Goal: Task Accomplishment & Management: Use online tool/utility

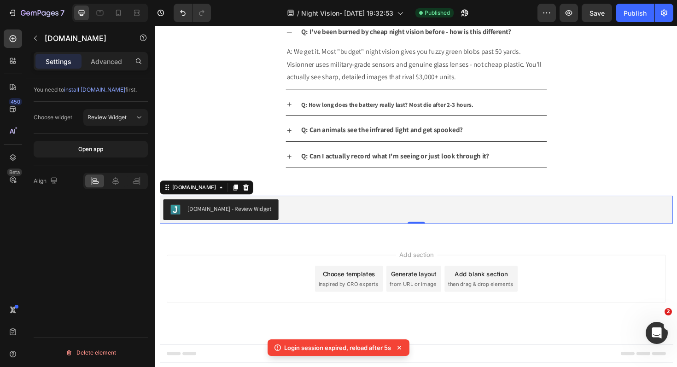
scroll to position [3459, 0]
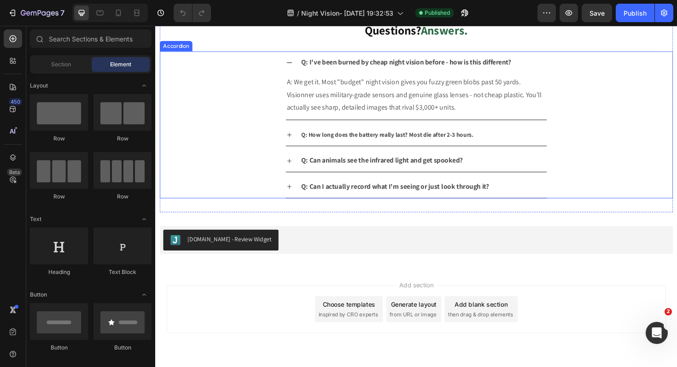
scroll to position [1879, 0]
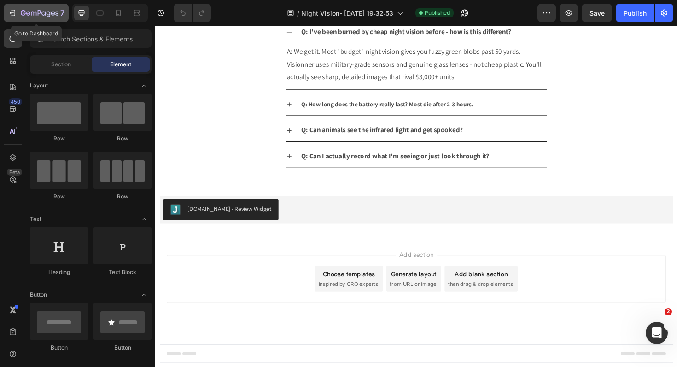
click at [17, 17] on icon "button" at bounding box center [12, 12] width 9 height 9
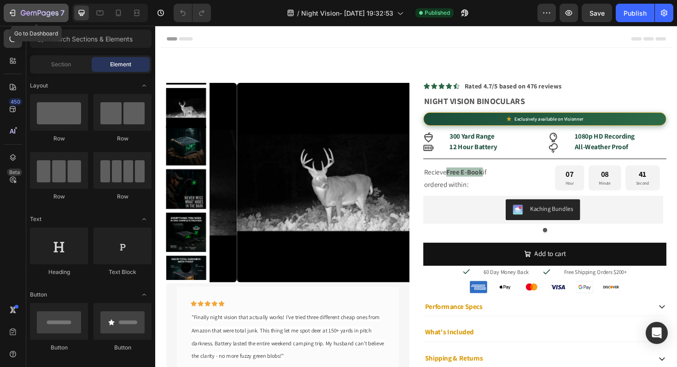
click at [18, 17] on div "7" at bounding box center [36, 12] width 57 height 11
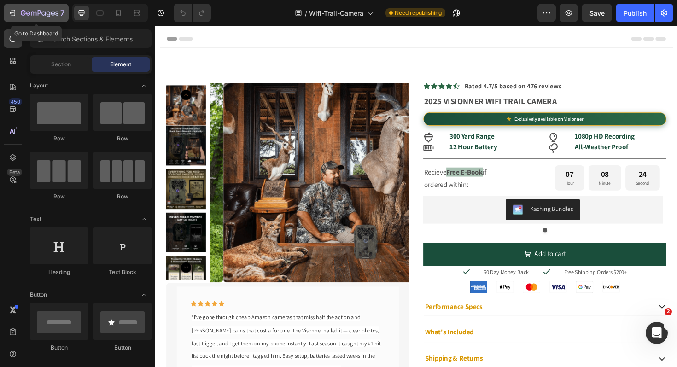
click at [12, 18] on div "7" at bounding box center [36, 12] width 57 height 11
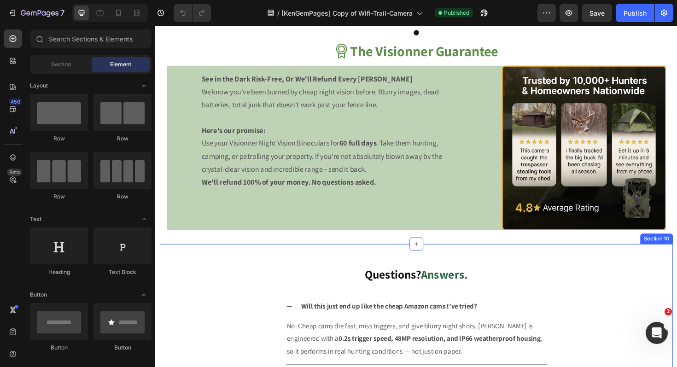
scroll to position [1717, 0]
click at [431, 255] on icon at bounding box center [431, 256] width 7 height 7
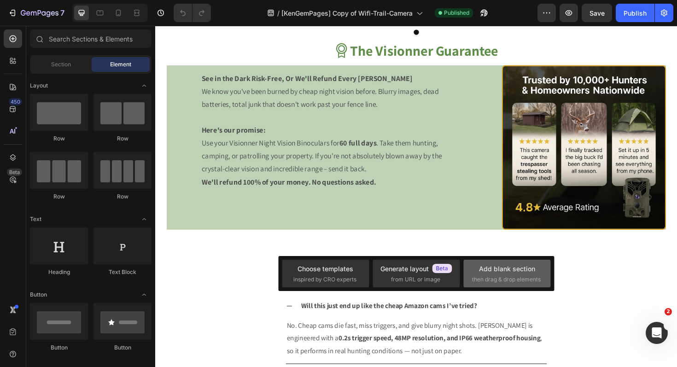
click at [501, 275] on span "then drag & drop elements" at bounding box center [506, 279] width 69 height 8
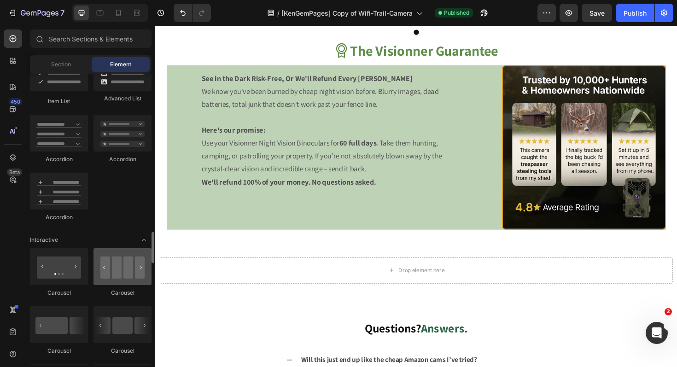
scroll to position [836, 0]
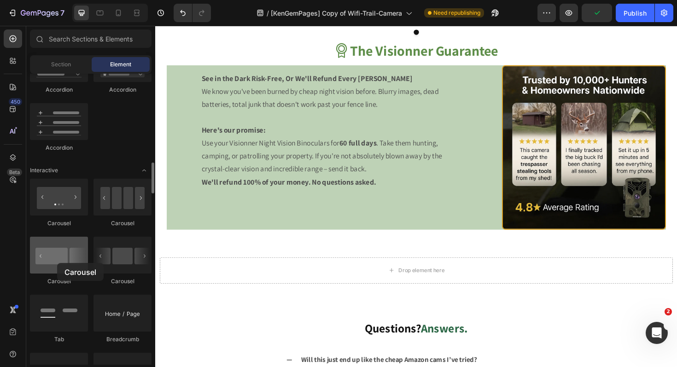
drag, startPoint x: 148, startPoint y: 268, endPoint x: 57, endPoint y: 263, distance: 91.3
click at [57, 263] on div at bounding box center [59, 255] width 58 height 37
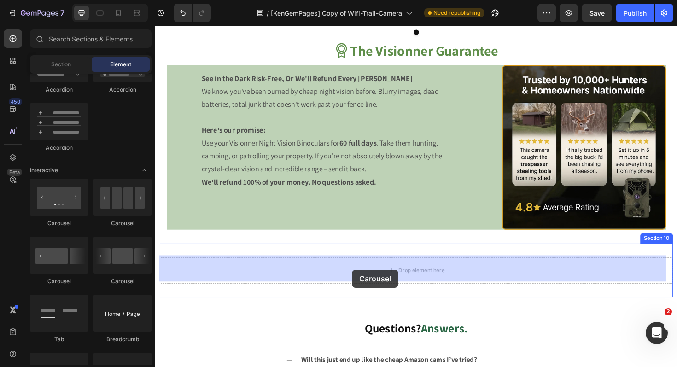
drag, startPoint x: 300, startPoint y: 284, endPoint x: 363, endPoint y: 284, distance: 63.6
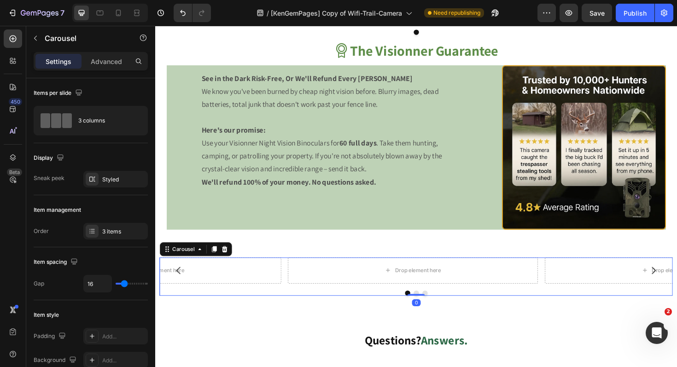
click at [228, 261] on icon at bounding box center [228, 262] width 7 height 7
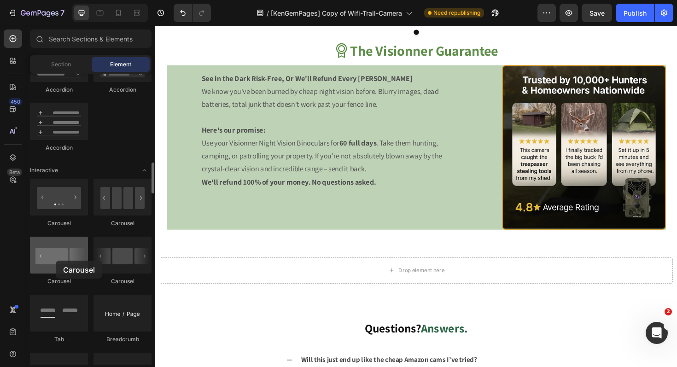
drag, startPoint x: 134, startPoint y: 263, endPoint x: 56, endPoint y: 259, distance: 77.9
click at [56, 260] on div at bounding box center [59, 255] width 58 height 37
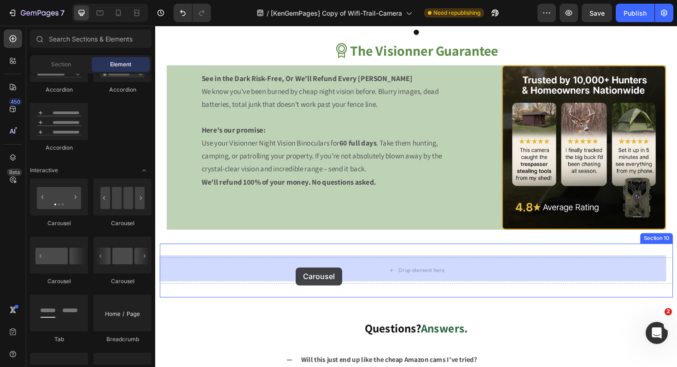
drag, startPoint x: 263, startPoint y: 282, endPoint x: 304, endPoint y: 282, distance: 41.0
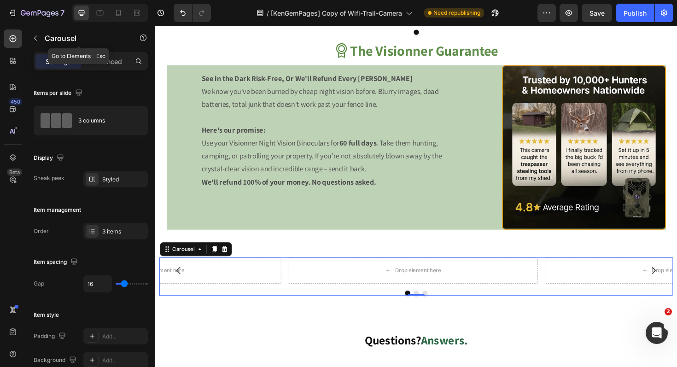
click at [31, 39] on button "button" at bounding box center [35, 38] width 15 height 15
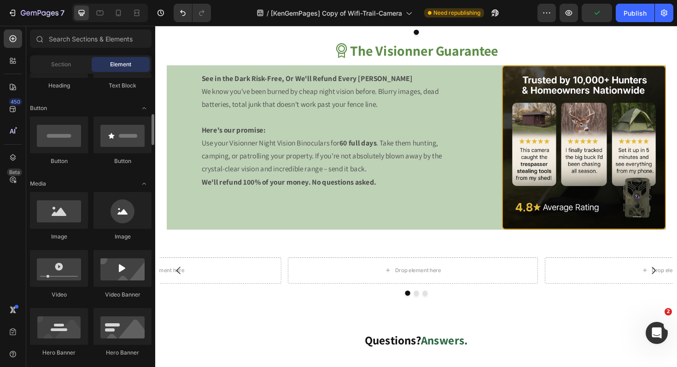
scroll to position [246, 0]
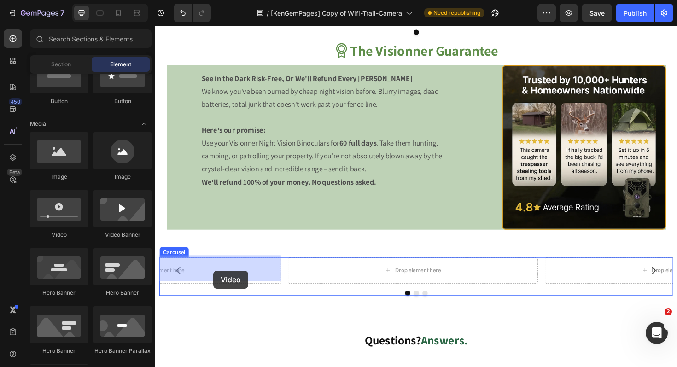
drag, startPoint x: 257, startPoint y: 255, endPoint x: 216, endPoint y: 285, distance: 50.8
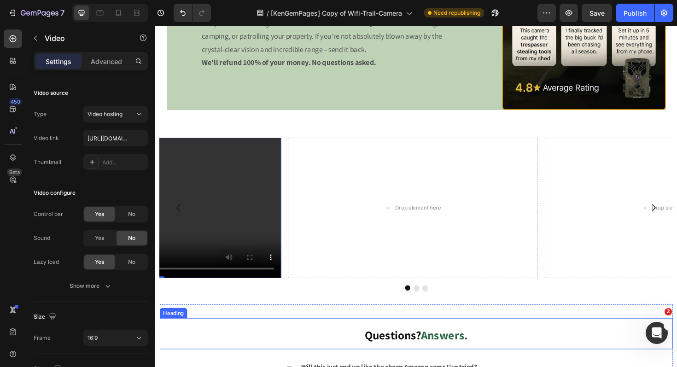
scroll to position [1894, 0]
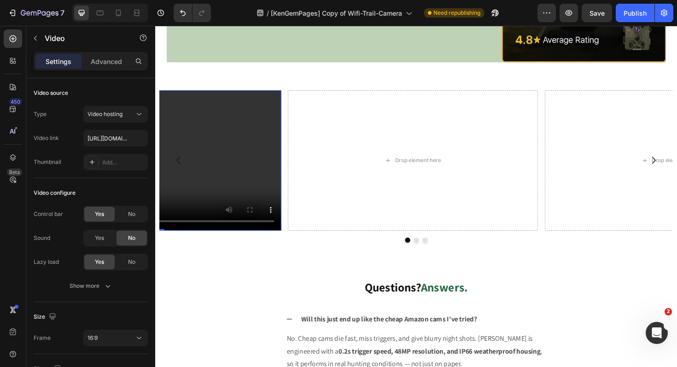
click at [235, 197] on video at bounding box center [156, 168] width 265 height 149
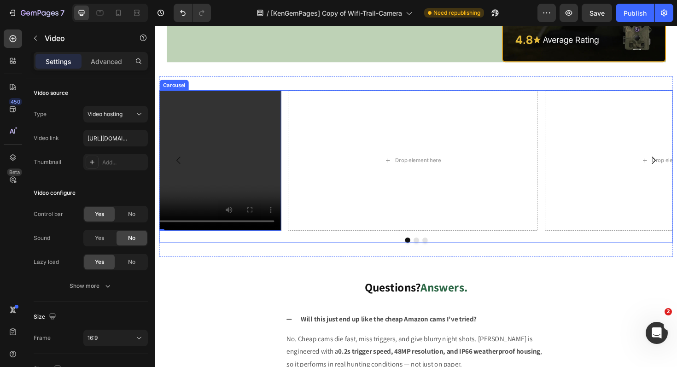
click at [175, 170] on icon "Carousel Back Arrow" at bounding box center [180, 168] width 11 height 11
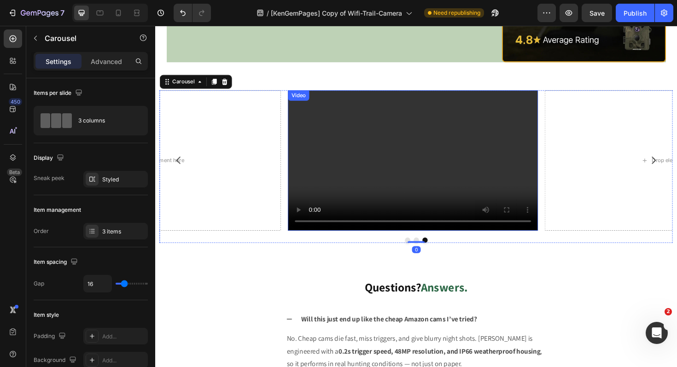
click at [453, 176] on video at bounding box center [428, 168] width 265 height 149
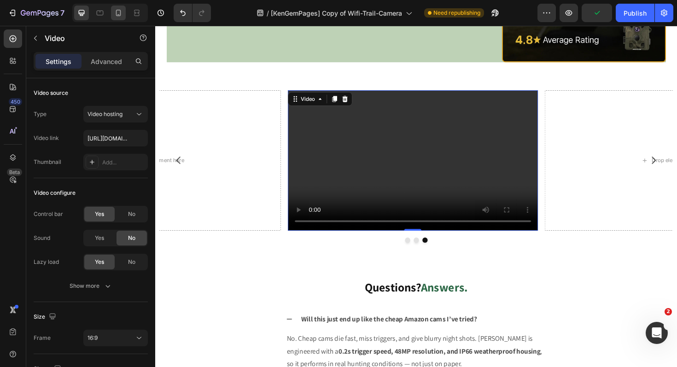
click at [119, 7] on div at bounding box center [118, 13] width 15 height 15
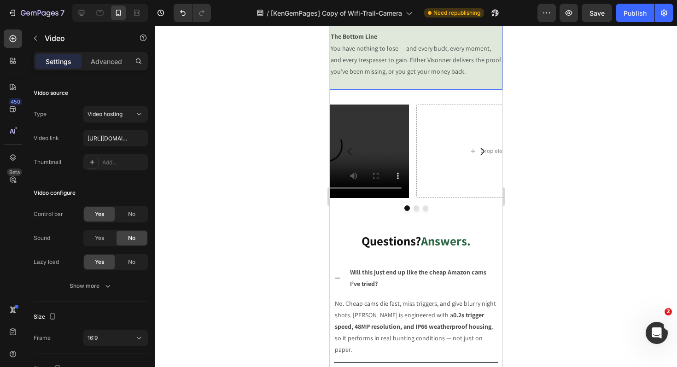
scroll to position [2065, 0]
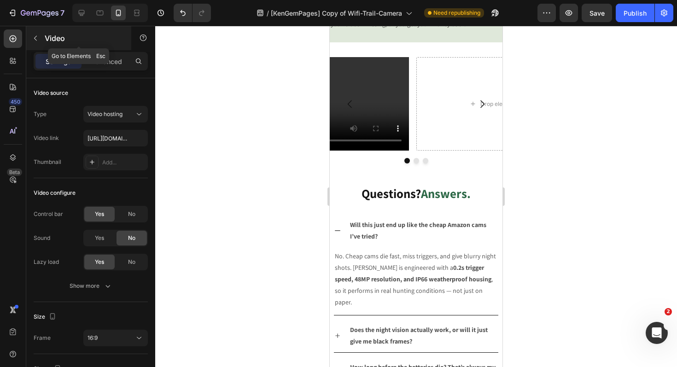
click at [33, 37] on icon "button" at bounding box center [35, 38] width 7 height 7
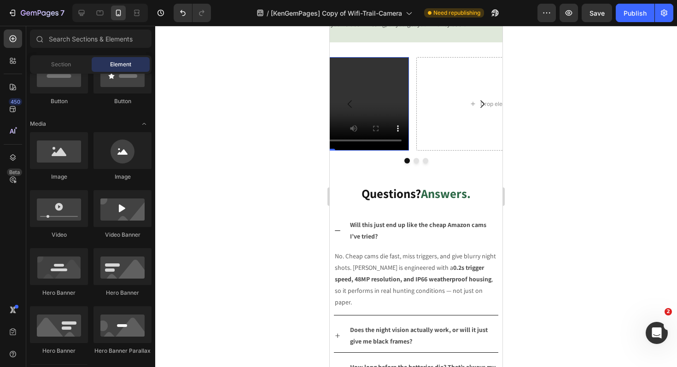
click at [376, 124] on video at bounding box center [326, 104] width 166 height 94
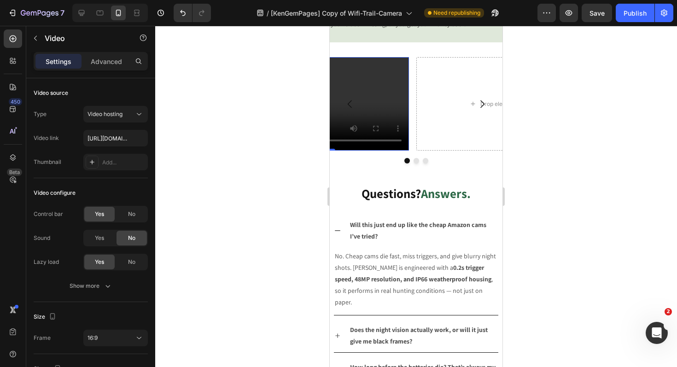
click at [390, 112] on video at bounding box center [326, 104] width 166 height 94
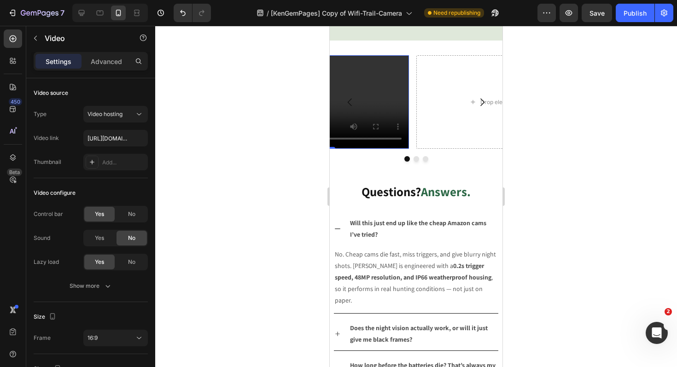
scroll to position [2067, 0]
click at [80, 6] on div at bounding box center [81, 13] width 15 height 15
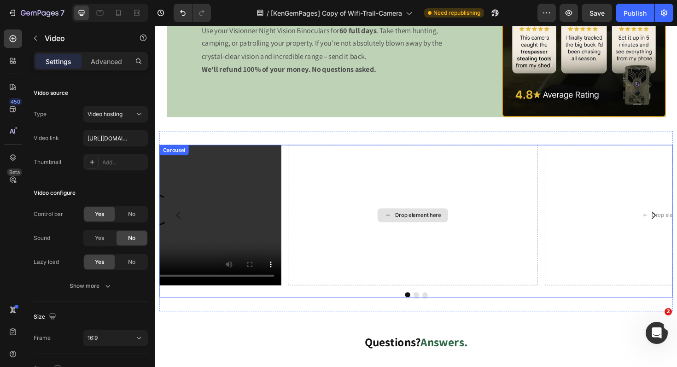
scroll to position [1263, 0]
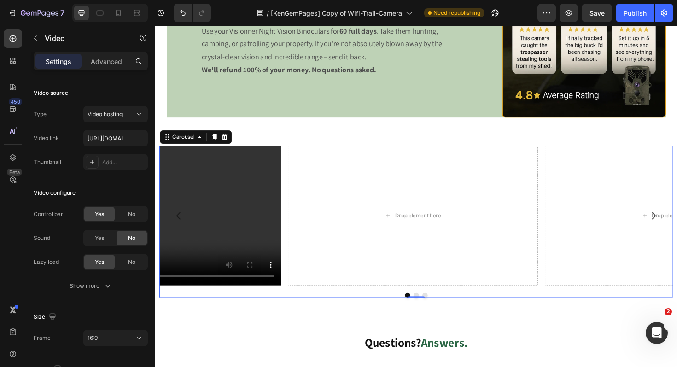
click at [189, 223] on button "Carousel Back Arrow" at bounding box center [180, 227] width 26 height 26
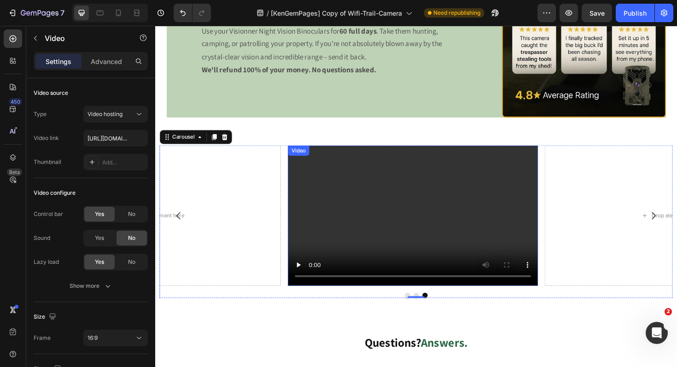
click at [438, 229] on video at bounding box center [428, 226] width 265 height 149
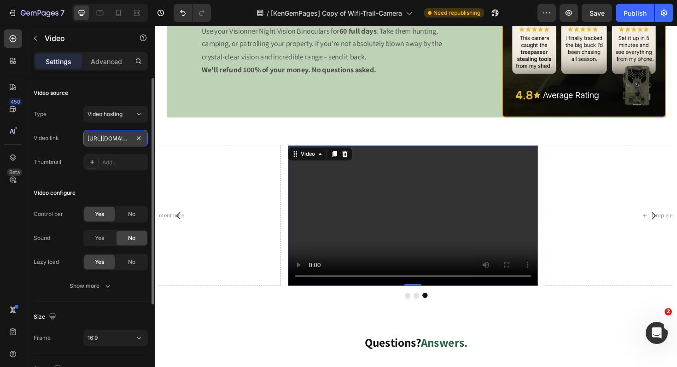
click at [122, 142] on input "https://cdn.shopify.com/videos/c/o/v/2cd3deb506b54b009063f7270ab5cf2e.mp4" at bounding box center [115, 138] width 64 height 17
paste input "db1441aedf05408393e83298220799a"
type input "https://cdn.shopify.com/videos/c/o/v/db1441aedf05408393e83298220799ae.mp4"
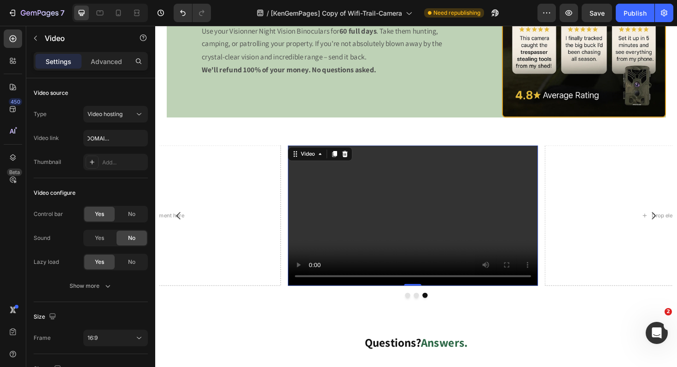
scroll to position [0, 0]
click at [97, 234] on span "Yes" at bounding box center [99, 238] width 9 height 8
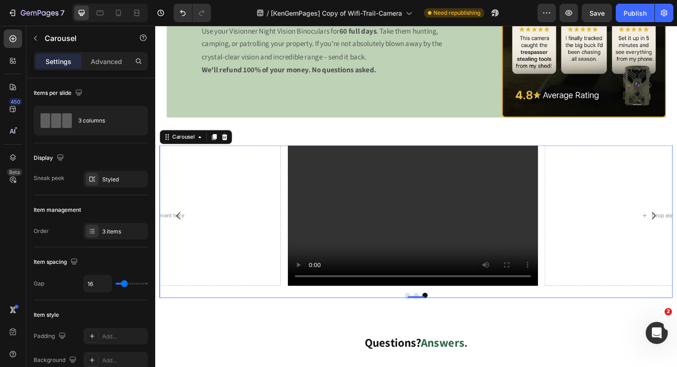
click at [677, 222] on icon "Carousel Next Arrow" at bounding box center [683, 227] width 11 height 11
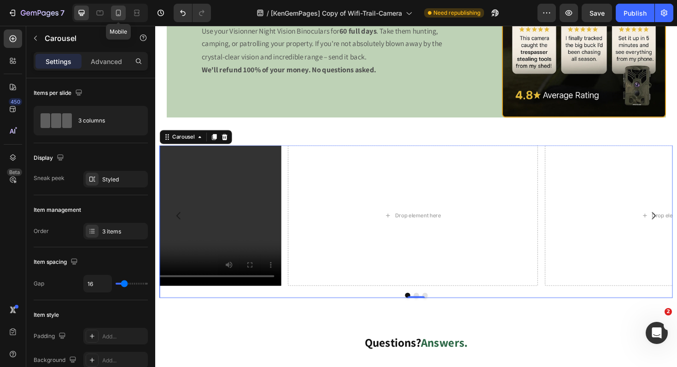
click at [115, 12] on icon at bounding box center [118, 12] width 9 height 9
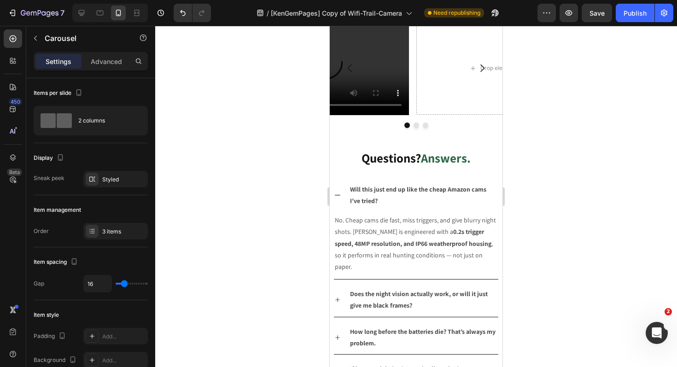
scroll to position [1682, 0]
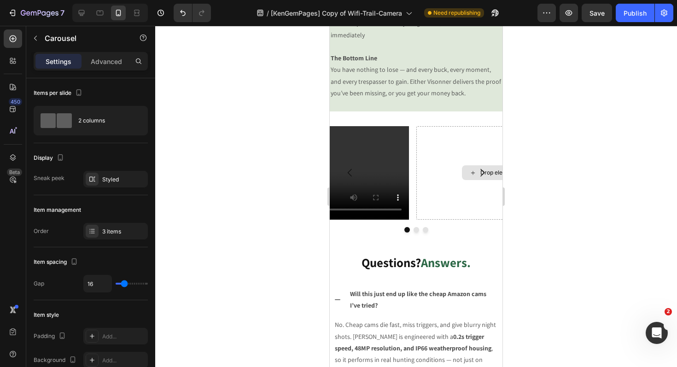
click at [452, 215] on div "Drop element here" at bounding box center [499, 173] width 166 height 94
click at [83, 14] on icon at bounding box center [81, 12] width 9 height 9
type input "1200"
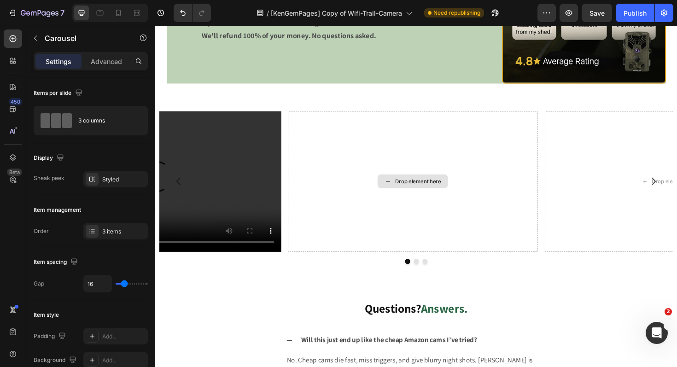
scroll to position [884, 0]
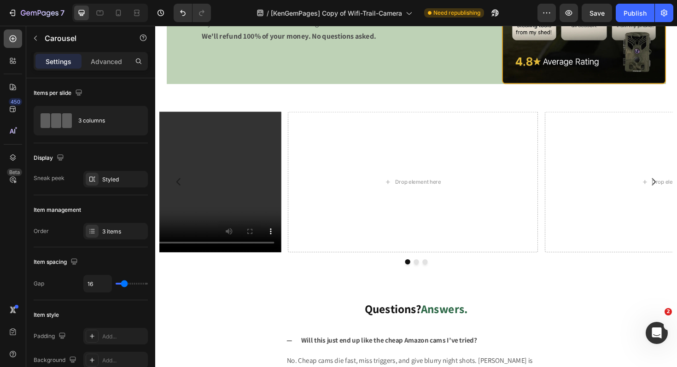
click at [15, 42] on icon at bounding box center [12, 38] width 9 height 9
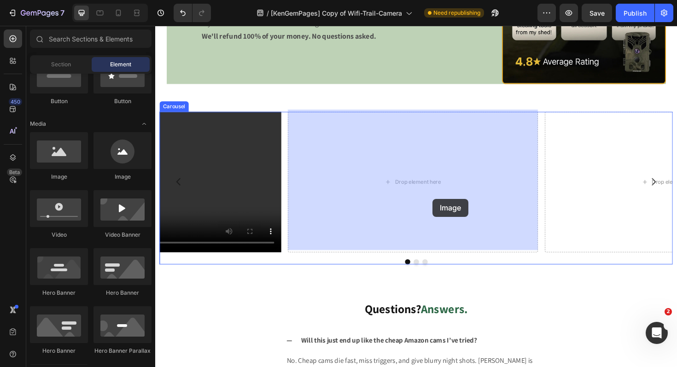
drag, startPoint x: 288, startPoint y: 203, endPoint x: 445, endPoint y: 206, distance: 157.1
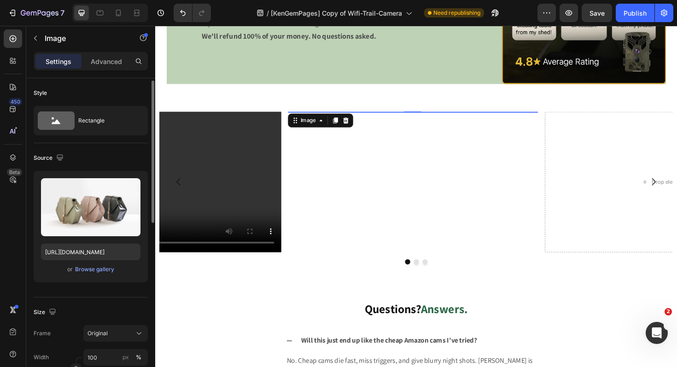
scroll to position [75, 0]
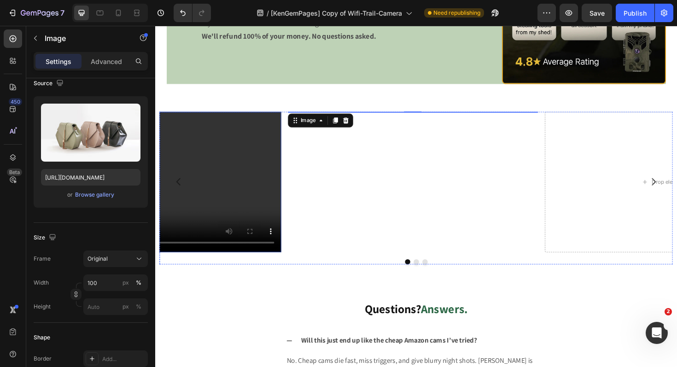
click at [249, 214] on video at bounding box center [156, 191] width 265 height 149
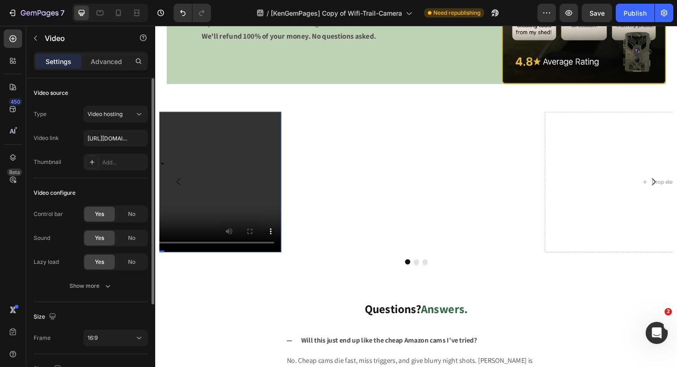
scroll to position [65, 0]
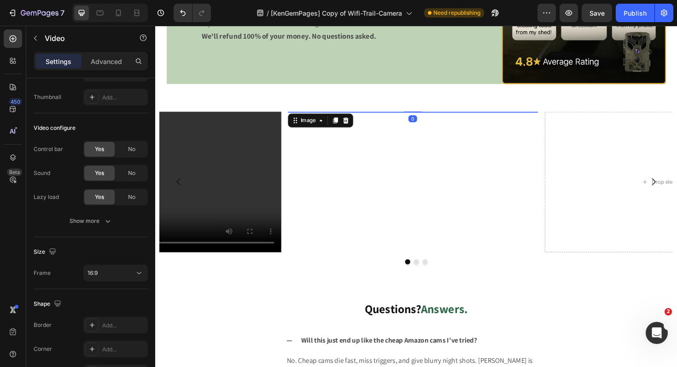
drag, startPoint x: 345, startPoint y: 241, endPoint x: 339, endPoint y: 239, distance: 6.6
click at [345, 117] on img at bounding box center [428, 117] width 265 height 0
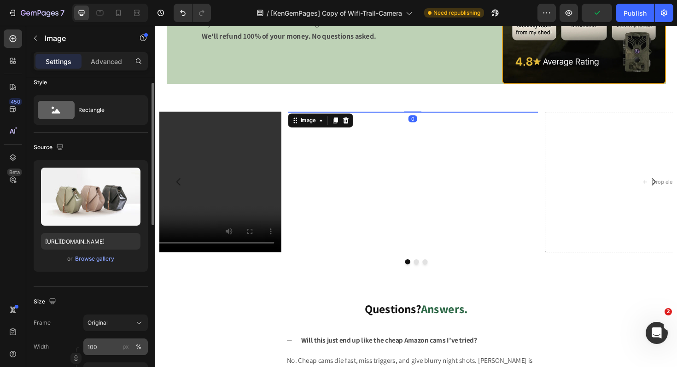
scroll to position [30, 0]
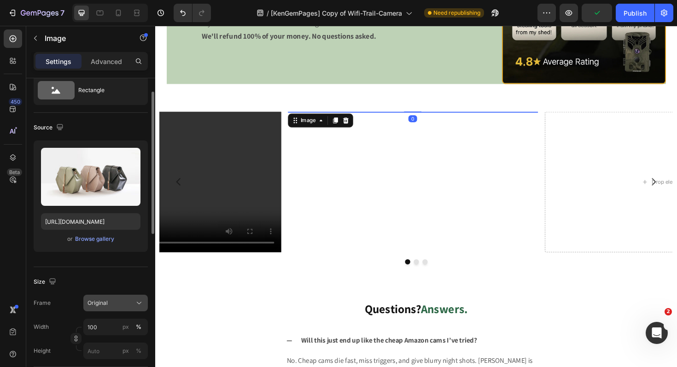
click at [118, 302] on div "Original" at bounding box center [110, 303] width 45 height 8
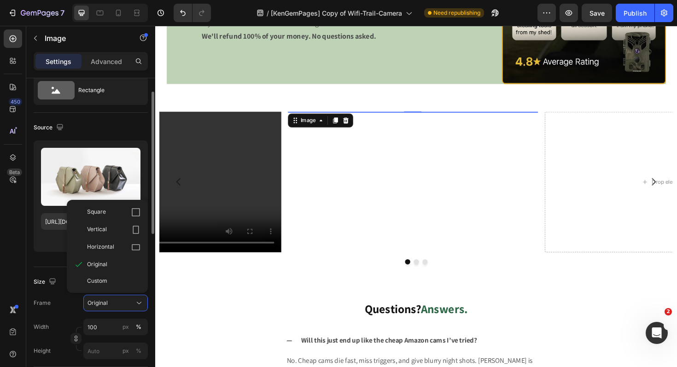
click at [115, 282] on div "Custom" at bounding box center [113, 281] width 53 height 8
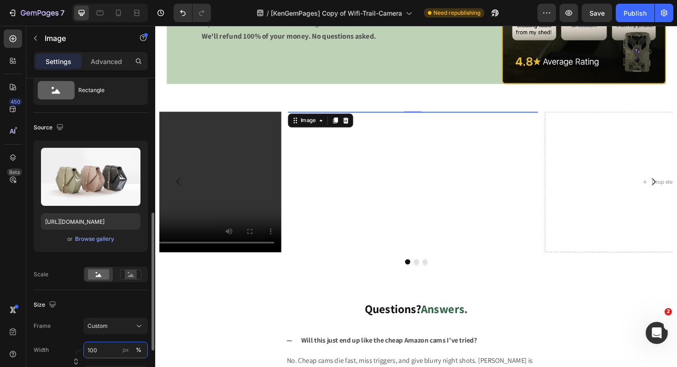
scroll to position [115, 0]
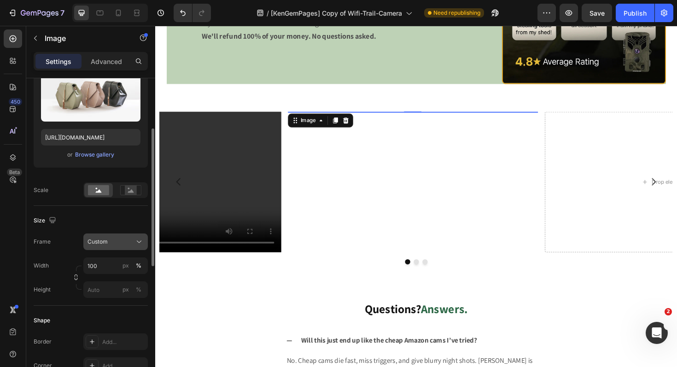
click at [119, 235] on button "Custom" at bounding box center [115, 242] width 64 height 17
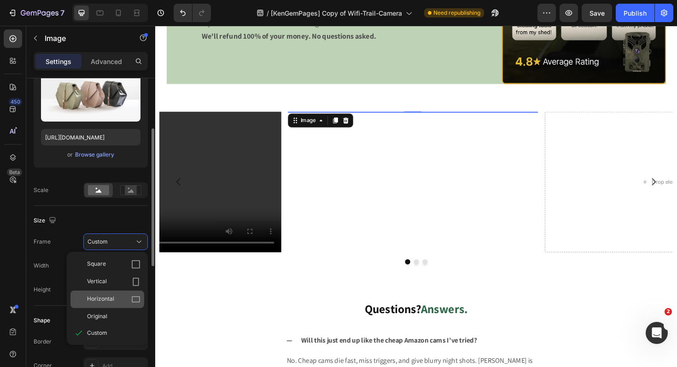
click at [116, 298] on div "Horizontal" at bounding box center [113, 299] width 53 height 9
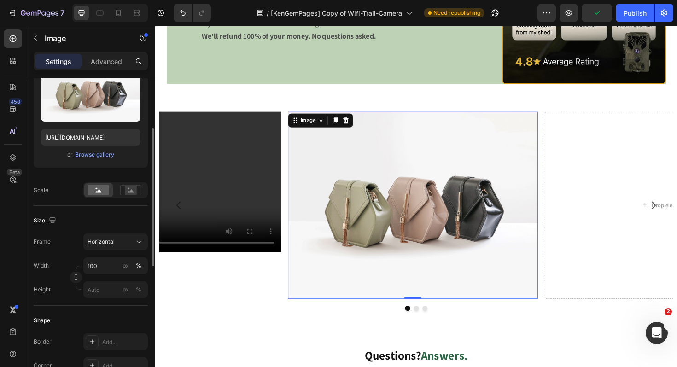
click at [463, 231] on img at bounding box center [428, 216] width 265 height 199
click at [94, 155] on div "Browse gallery" at bounding box center [94, 155] width 39 height 8
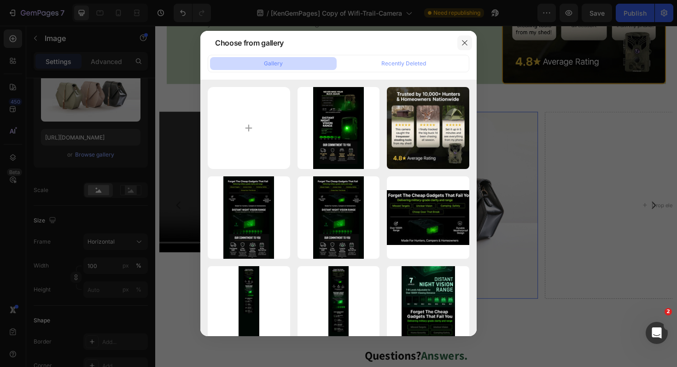
click at [463, 38] on button "button" at bounding box center [464, 42] width 15 height 15
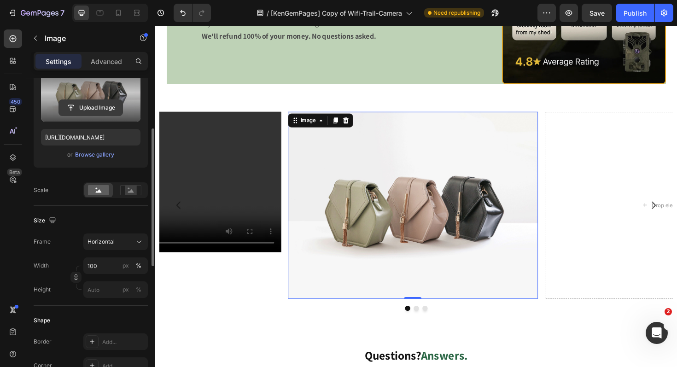
click at [102, 105] on input "file" at bounding box center [91, 108] width 64 height 16
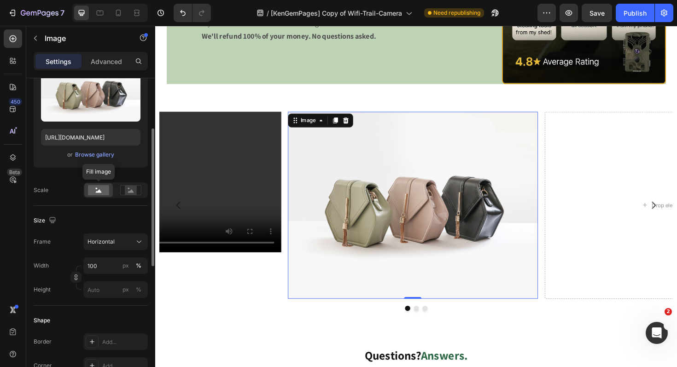
scroll to position [41, 0]
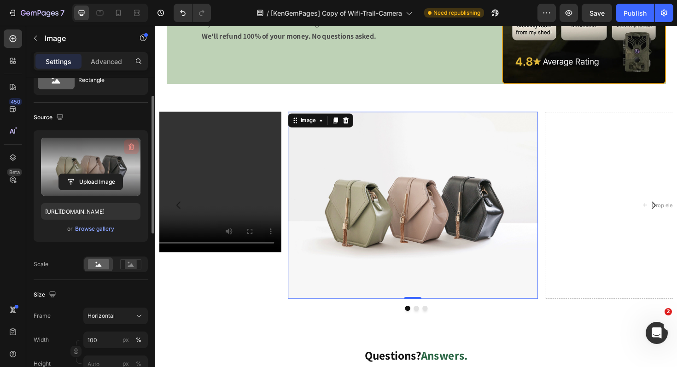
click at [129, 143] on icon "button" at bounding box center [131, 146] width 9 height 9
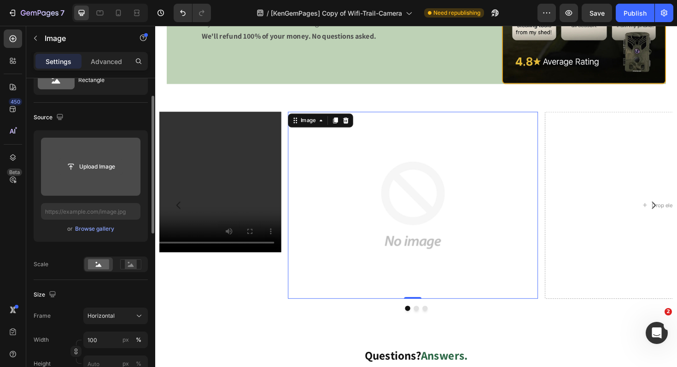
click at [94, 166] on input "file" at bounding box center [91, 167] width 64 height 16
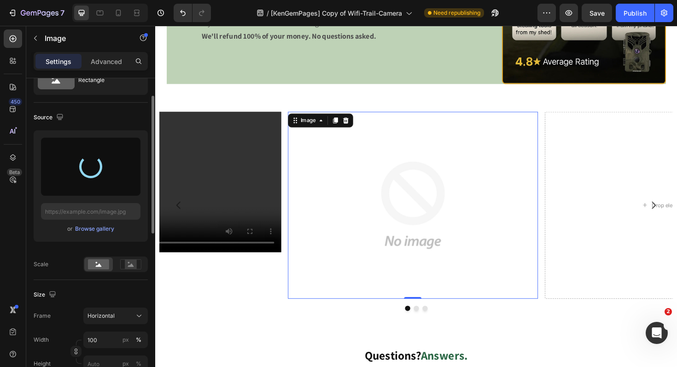
type input "https://cdn.shopify.com/s/files/1/0559/3507/4498/files/gempages_491335388313420…"
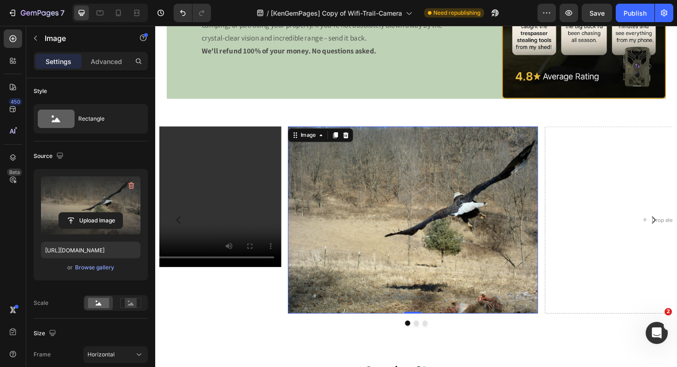
scroll to position [885, 0]
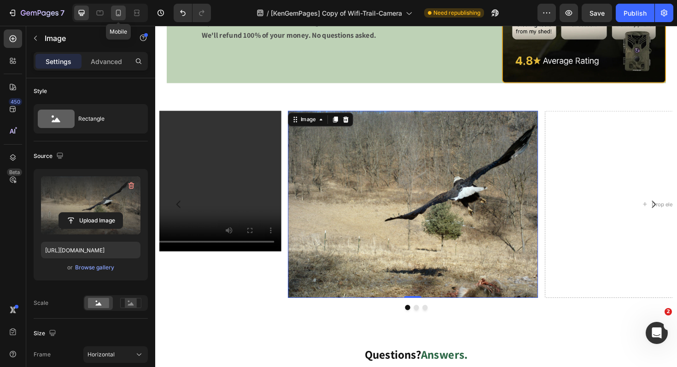
click at [117, 10] on icon at bounding box center [118, 12] width 9 height 9
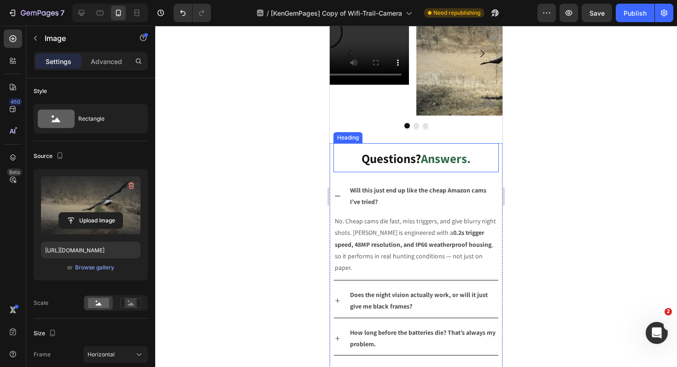
scroll to position [1689, 0]
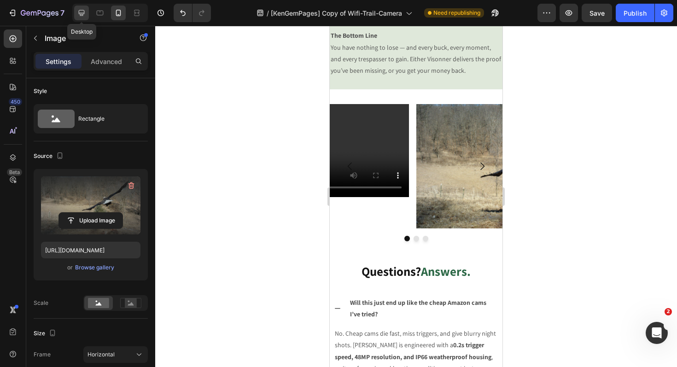
click at [83, 11] on icon at bounding box center [81, 12] width 9 height 9
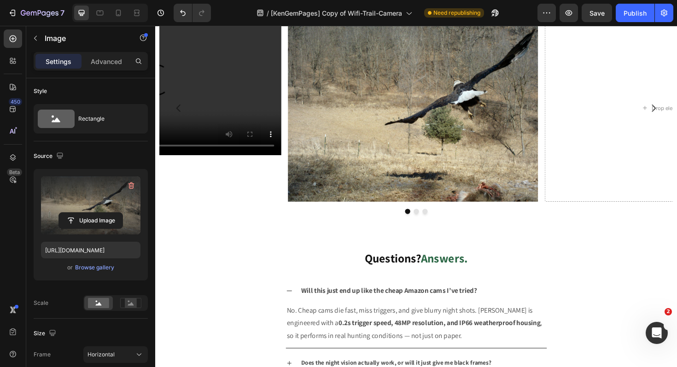
scroll to position [892, 0]
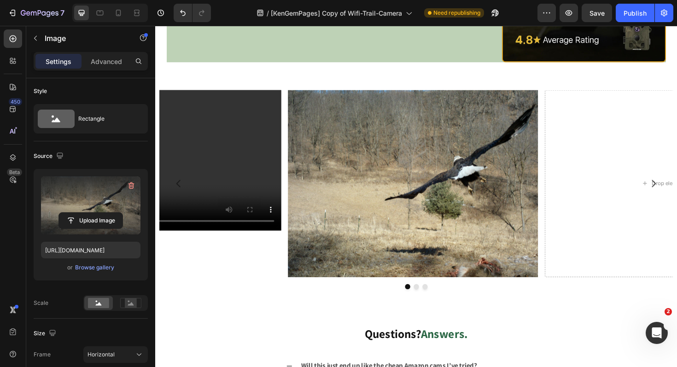
click at [388, 187] on img at bounding box center [428, 193] width 265 height 199
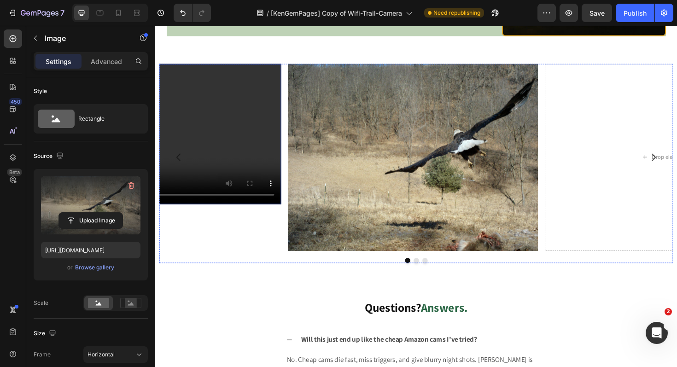
scroll to position [914, 0]
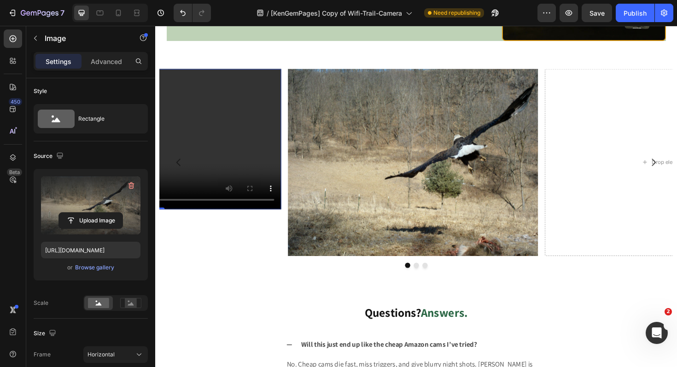
click at [255, 136] on video at bounding box center [156, 145] width 265 height 149
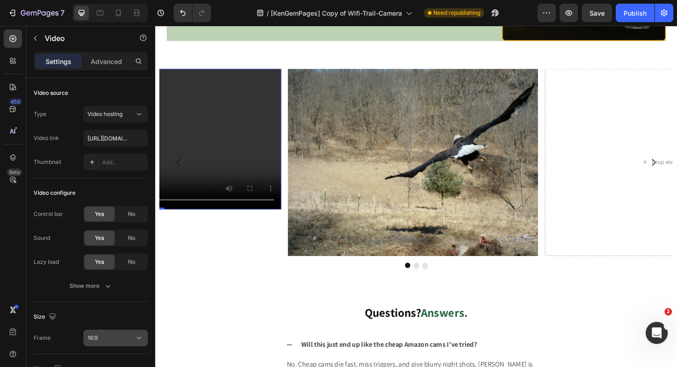
click at [113, 335] on div "16:9" at bounding box center [111, 338] width 47 height 8
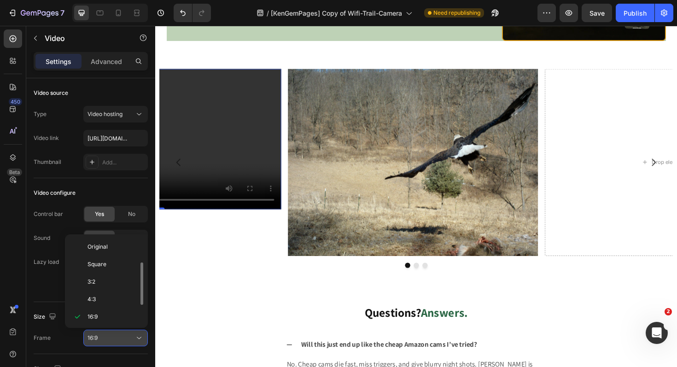
scroll to position [17, 0]
click at [117, 257] on div "Square" at bounding box center [105, 266] width 72 height 18
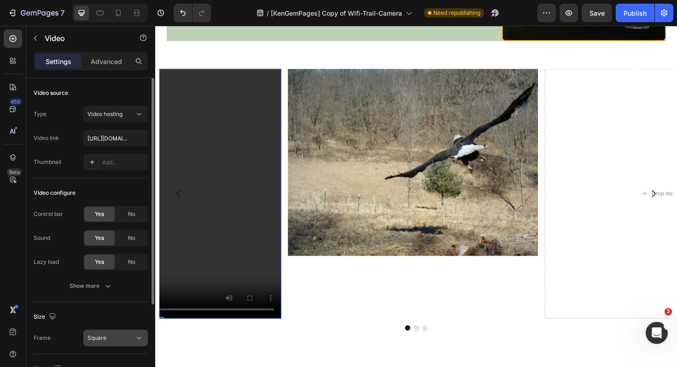
click at [116, 339] on div "Square" at bounding box center [111, 338] width 47 height 8
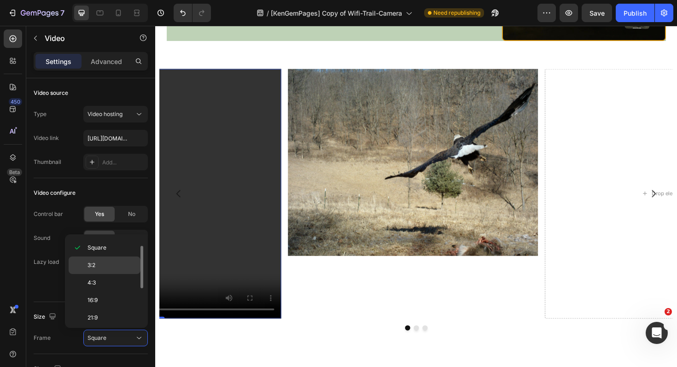
click at [117, 274] on div "3:2" at bounding box center [105, 283] width 72 height 18
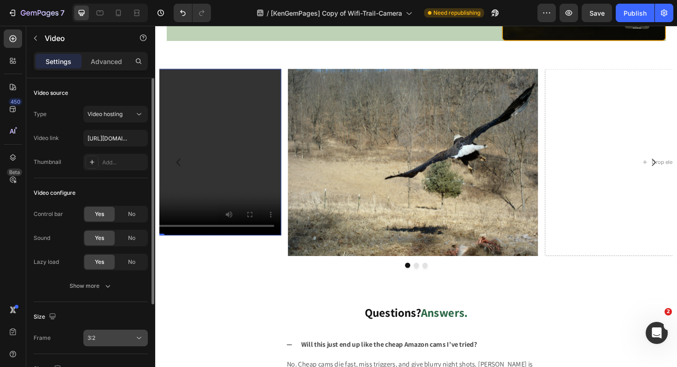
click at [113, 345] on button "3:2" at bounding box center [115, 338] width 64 height 17
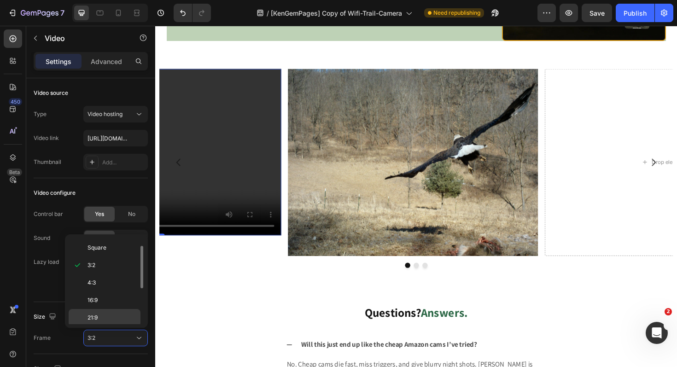
click at [109, 320] on p "21:9" at bounding box center [112, 318] width 49 height 8
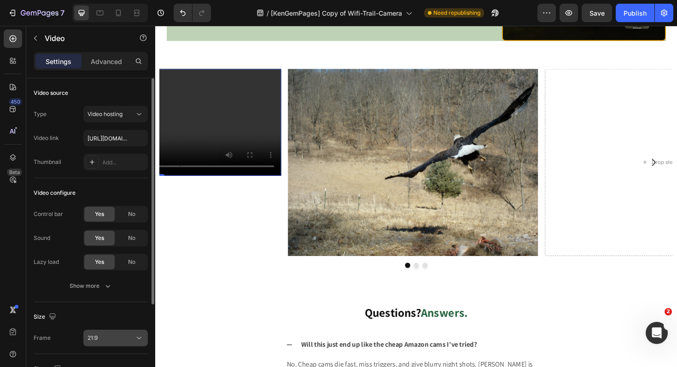
click at [112, 343] on button "21:9" at bounding box center [115, 338] width 64 height 17
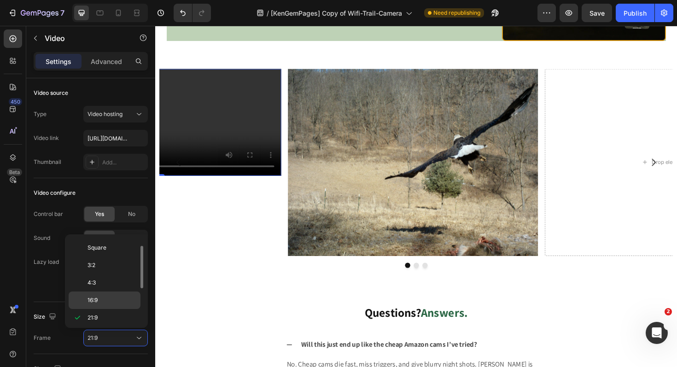
click at [120, 296] on p "16:9" at bounding box center [112, 300] width 49 height 8
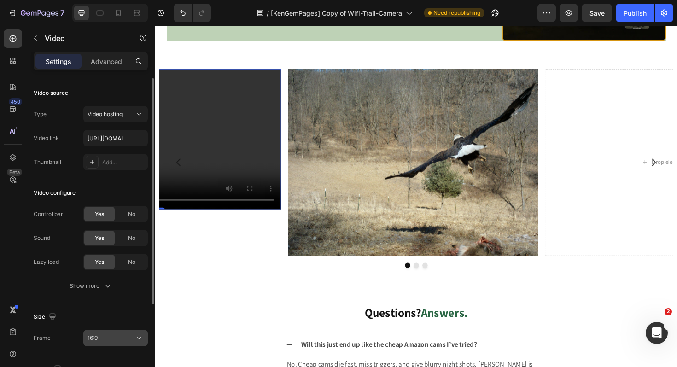
click at [118, 343] on button "16:9" at bounding box center [115, 338] width 64 height 17
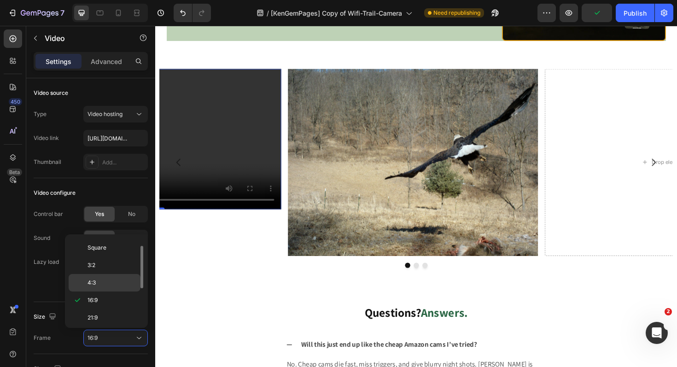
click at [118, 279] on p "4:3" at bounding box center [112, 283] width 49 height 8
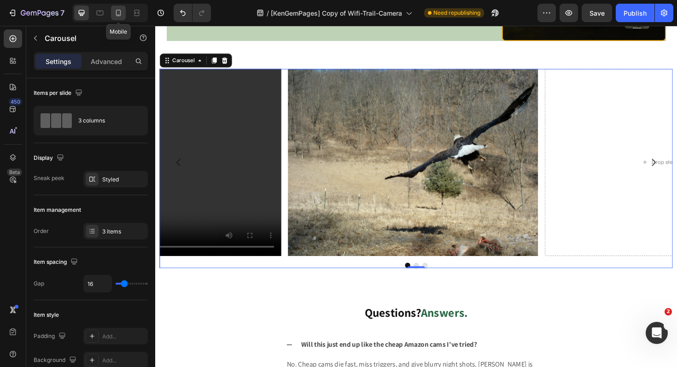
click at [117, 14] on icon at bounding box center [118, 12] width 9 height 9
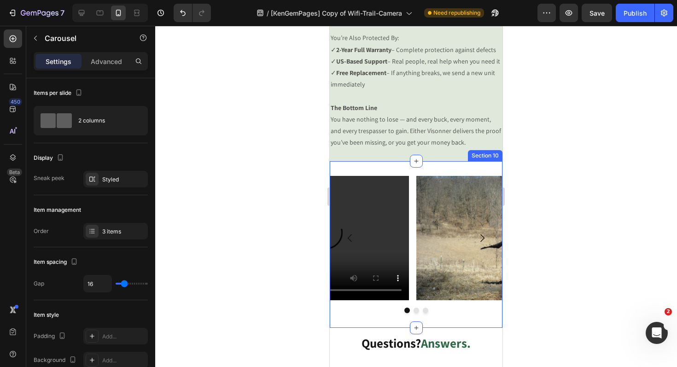
scroll to position [1518, 0]
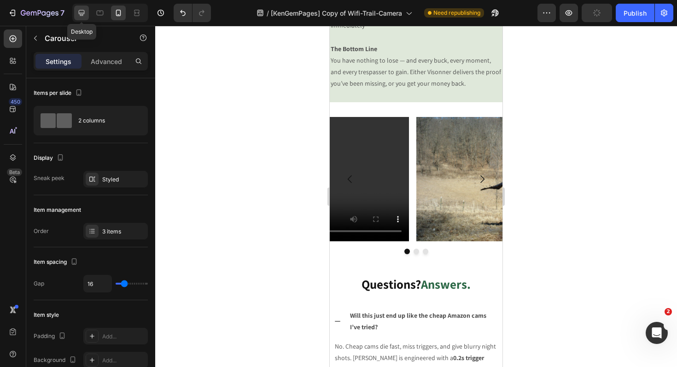
click at [80, 13] on icon at bounding box center [81, 12] width 9 height 9
type input "1200"
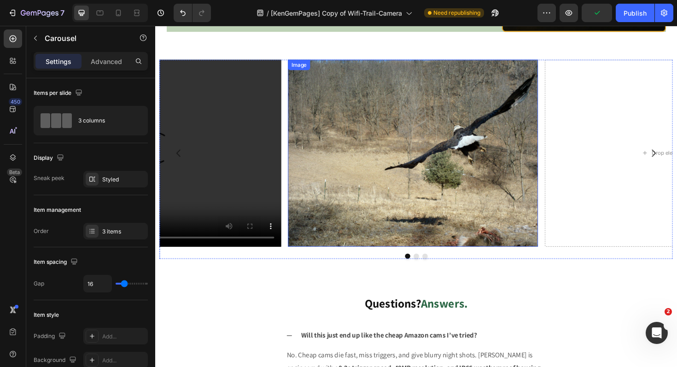
scroll to position [907, 0]
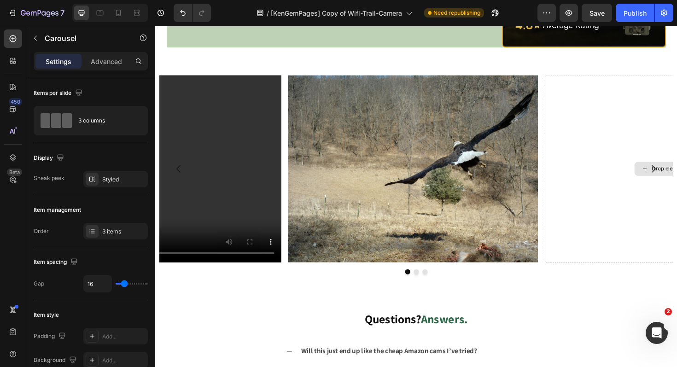
click at [16, 38] on icon at bounding box center [12, 38] width 9 height 9
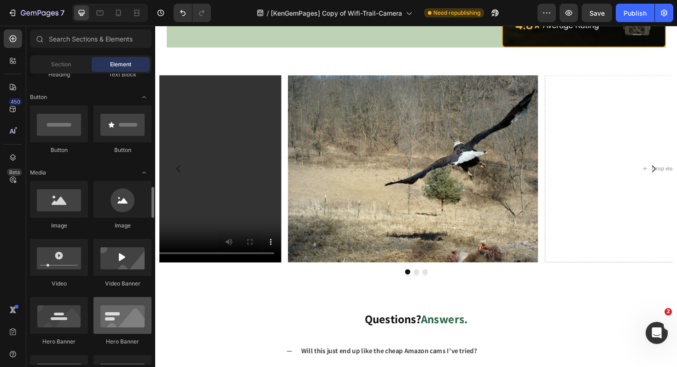
scroll to position [281, 0]
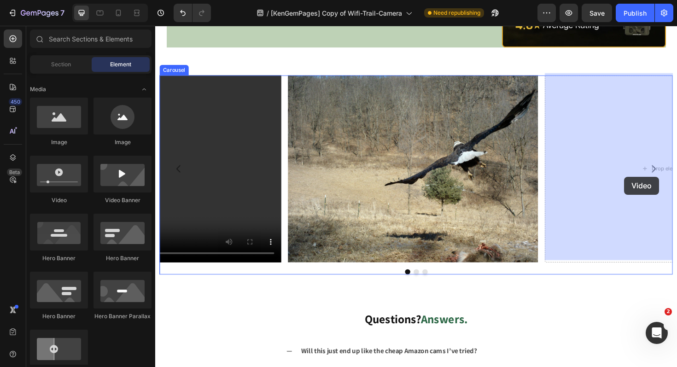
drag, startPoint x: 221, startPoint y: 211, endPoint x: 652, endPoint y: 186, distance: 431.4
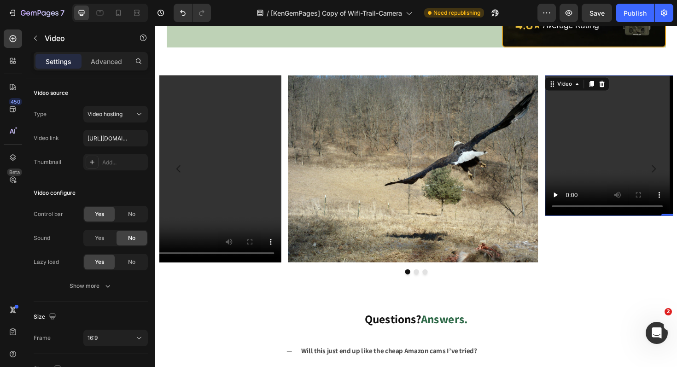
type input "https://cdn.shopify.com/videos/c/o/v/19fa23f5a10b48a3b05f5ff1589603b5.mp4"
click at [105, 242] on div "Yes" at bounding box center [99, 238] width 30 height 15
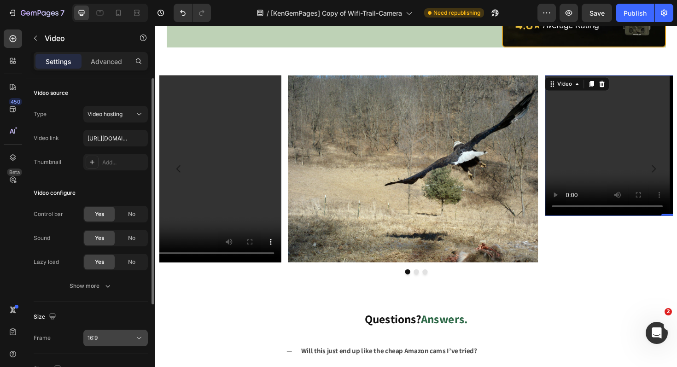
click at [99, 334] on div "16:9" at bounding box center [111, 338] width 47 height 8
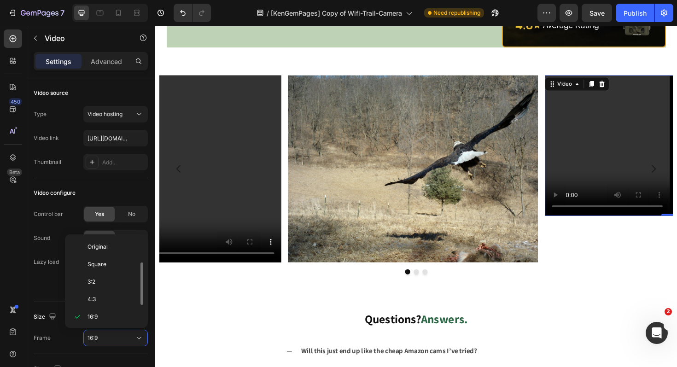
scroll to position [17, 0]
click at [110, 284] on p "4:3" at bounding box center [112, 283] width 49 height 8
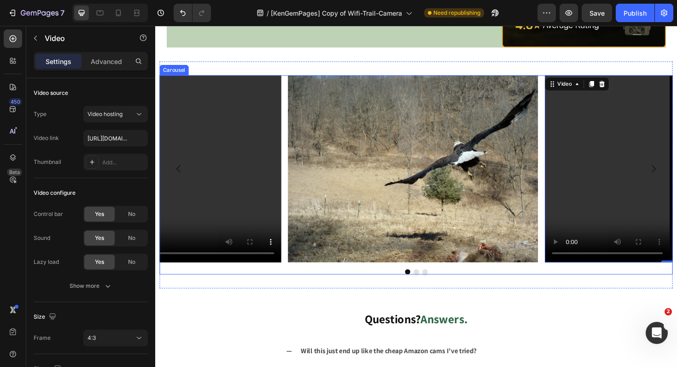
click at [677, 176] on icon "Carousel Next Arrow" at bounding box center [683, 177] width 11 height 11
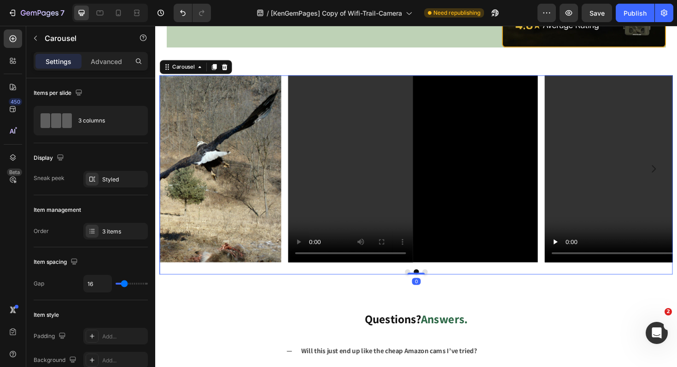
click at [677, 176] on icon "Carousel Next Arrow" at bounding box center [683, 177] width 11 height 11
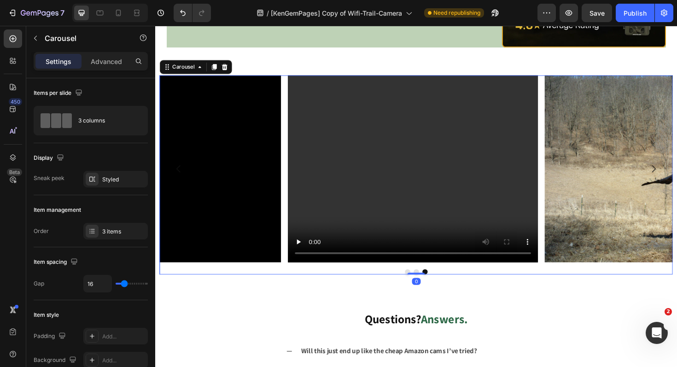
click at [677, 176] on icon "Carousel Next Arrow" at bounding box center [683, 177] width 11 height 11
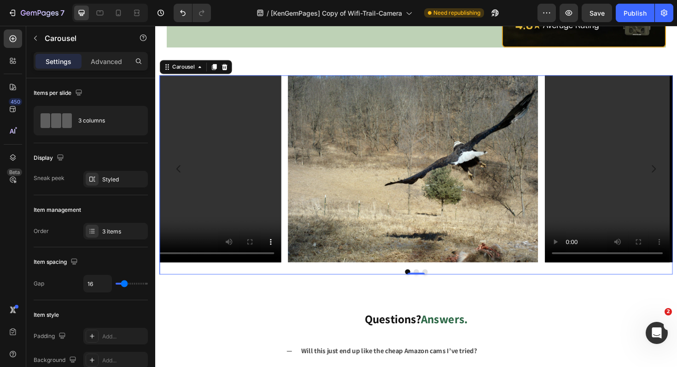
click at [677, 176] on icon "Carousel Next Arrow" at bounding box center [683, 177] width 11 height 11
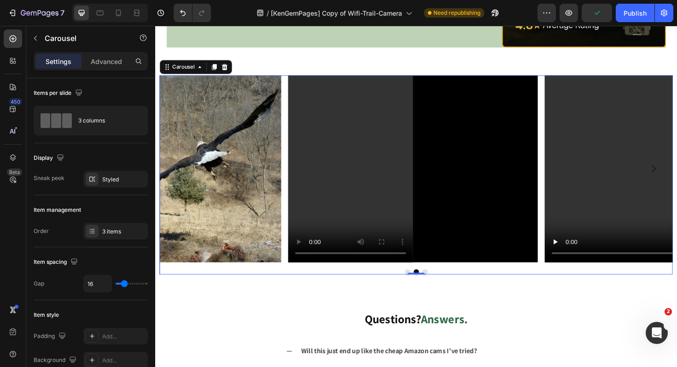
click at [677, 176] on icon "Carousel Next Arrow" at bounding box center [683, 177] width 11 height 11
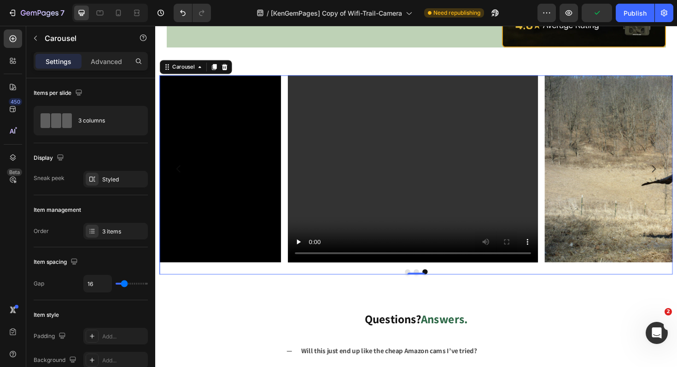
click at [677, 176] on icon "Carousel Next Arrow" at bounding box center [683, 177] width 11 height 11
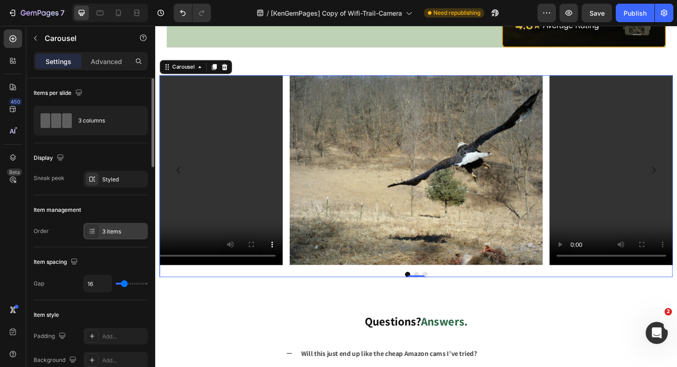
click at [113, 232] on div "3 items" at bounding box center [123, 232] width 43 height 8
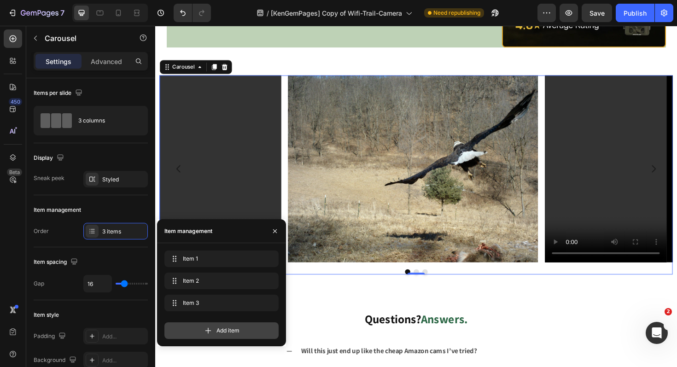
click at [240, 331] on div "Add item" at bounding box center [221, 330] width 114 height 17
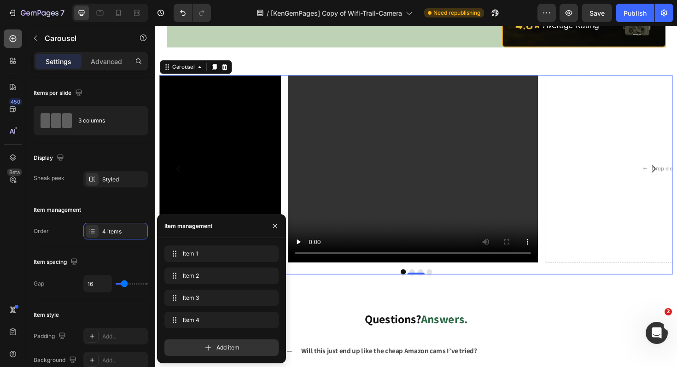
click at [10, 41] on icon at bounding box center [12, 38] width 9 height 9
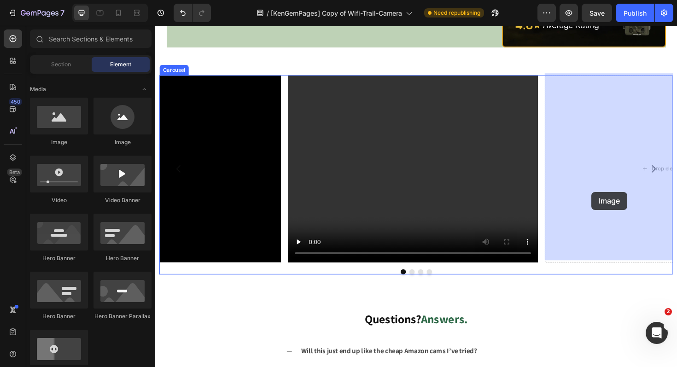
drag, startPoint x: 228, startPoint y: 149, endPoint x: 616, endPoint y: 202, distance: 391.0
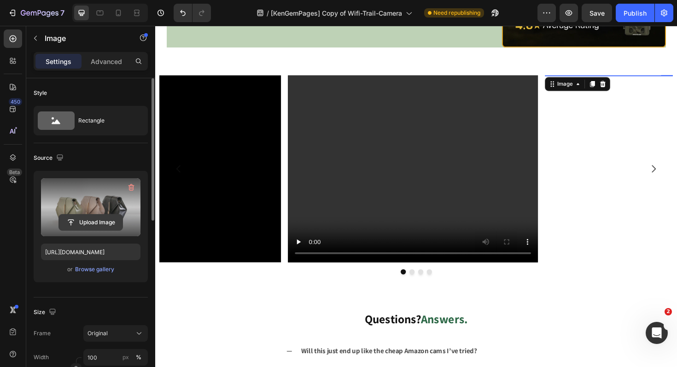
click at [99, 222] on input "file" at bounding box center [91, 223] width 64 height 16
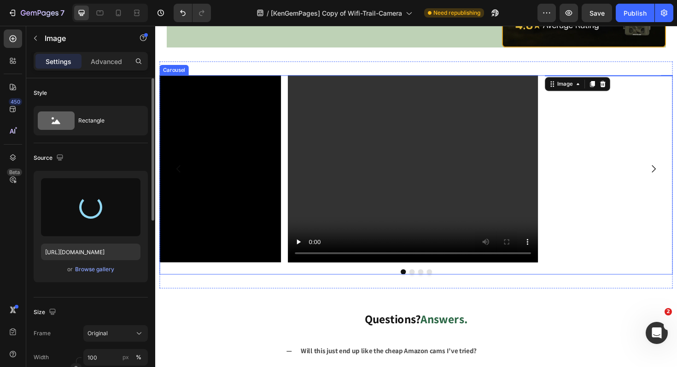
type input "https://cdn.shopify.com/s/files/1/0559/3507/4498/files/gempages_491335388313420…"
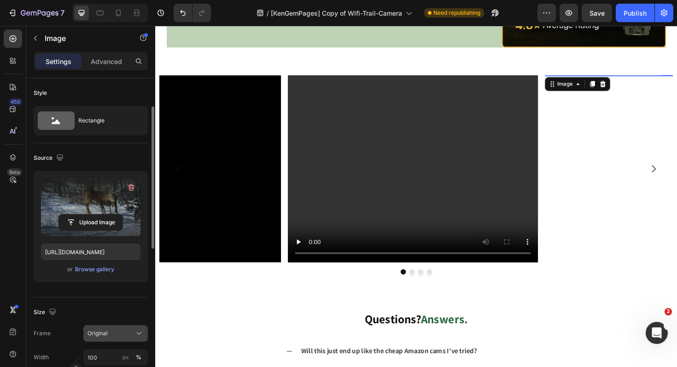
scroll to position [83, 0]
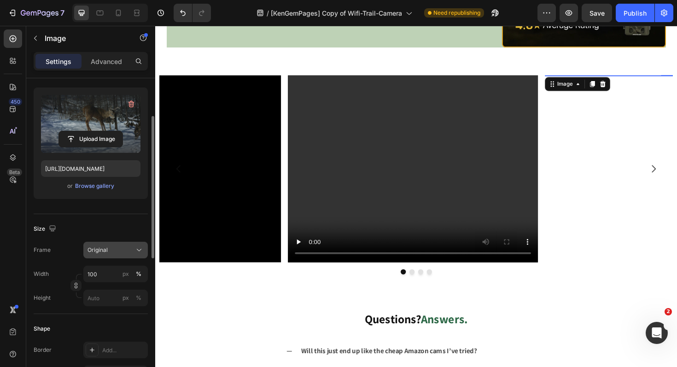
click at [112, 248] on div "Original" at bounding box center [110, 250] width 45 height 8
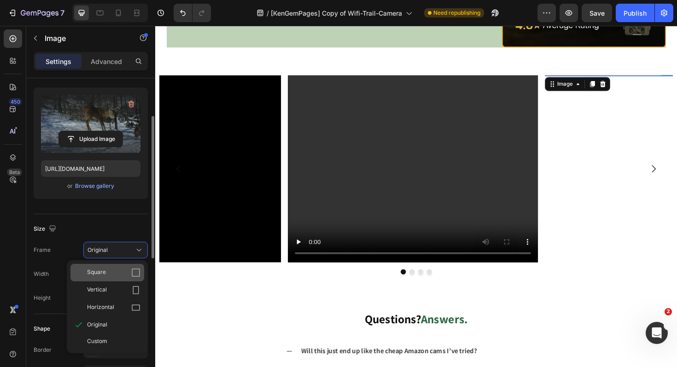
click at [123, 279] on div "Square" at bounding box center [107, 273] width 74 height 18
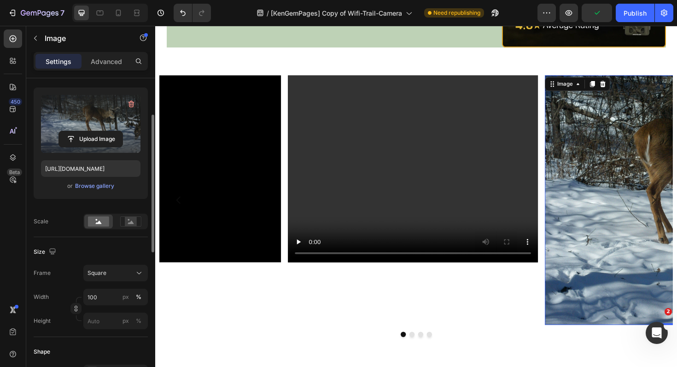
click at [122, 280] on button "Square" at bounding box center [115, 273] width 64 height 17
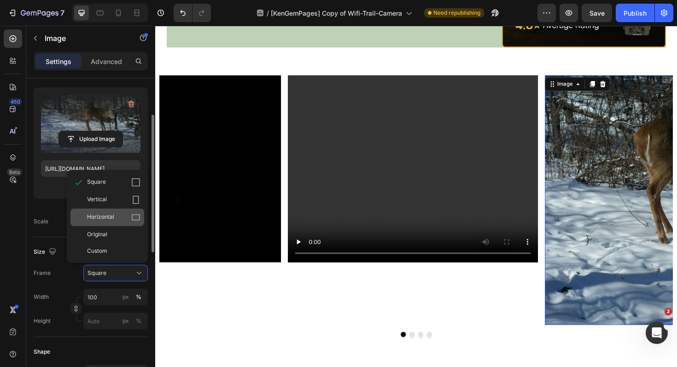
click at [110, 216] on span "Horizontal" at bounding box center [100, 217] width 27 height 9
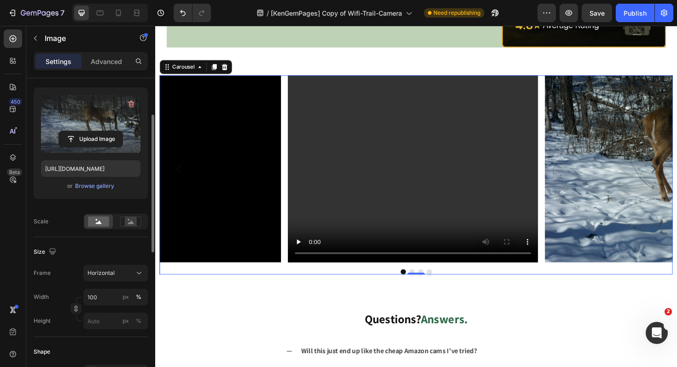
click at [677, 174] on icon "Carousel Next Arrow" at bounding box center [683, 177] width 11 height 11
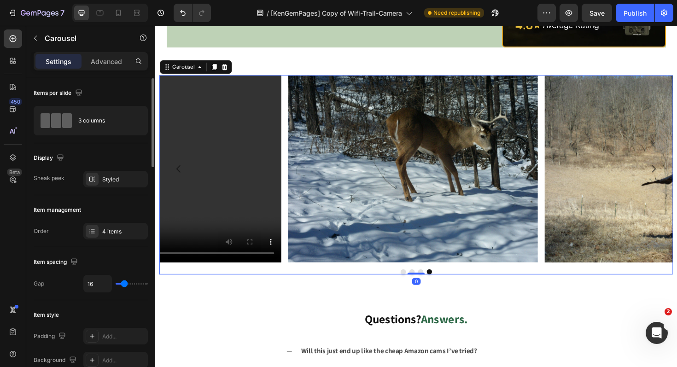
click at [677, 174] on icon "Carousel Next Arrow" at bounding box center [683, 177] width 11 height 11
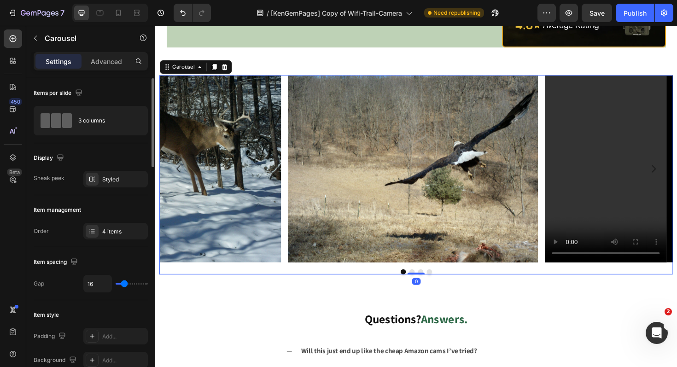
click at [677, 174] on icon "Carousel Next Arrow" at bounding box center [683, 177] width 11 height 11
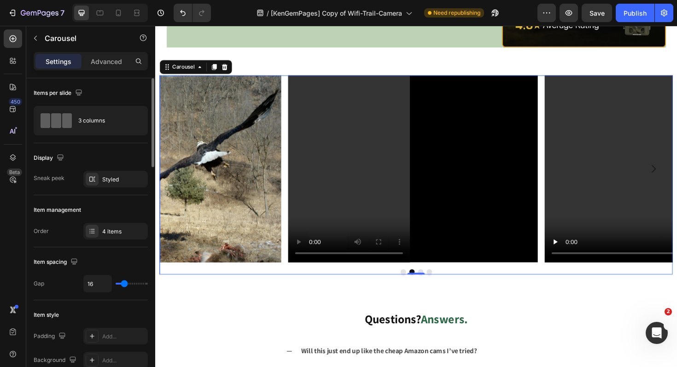
click at [677, 174] on icon "Carousel Next Arrow" at bounding box center [683, 177] width 11 height 11
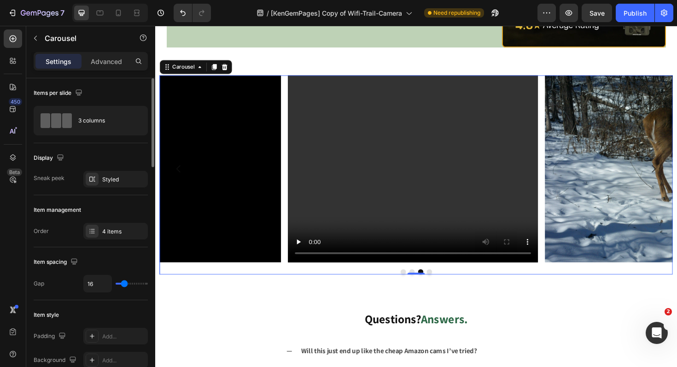
click at [677, 174] on icon "Carousel Next Arrow" at bounding box center [683, 177] width 11 height 11
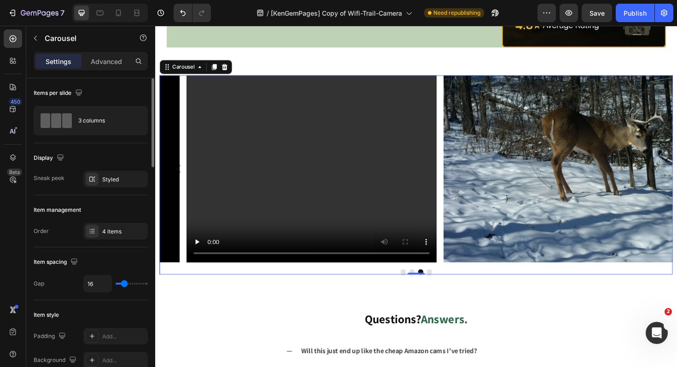
click at [677, 174] on icon "Carousel Next Arrow" at bounding box center [683, 177] width 11 height 11
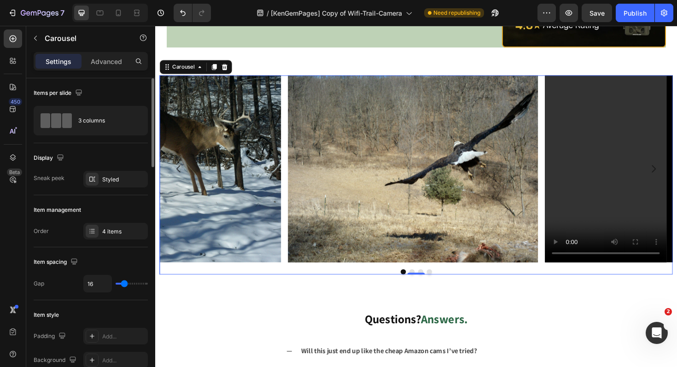
click at [677, 174] on icon "Carousel Next Arrow" at bounding box center [683, 177] width 11 height 11
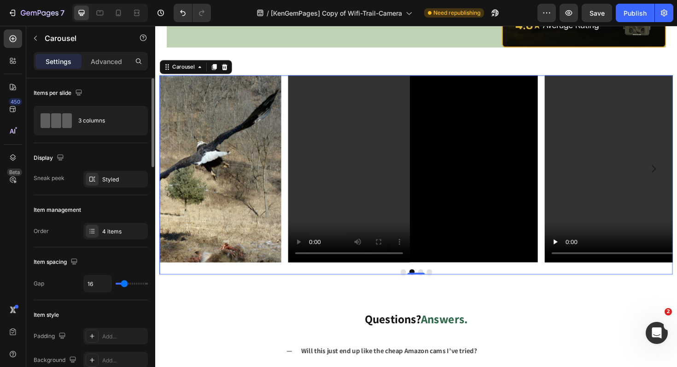
click at [677, 174] on icon "Carousel Next Arrow" at bounding box center [683, 177] width 11 height 11
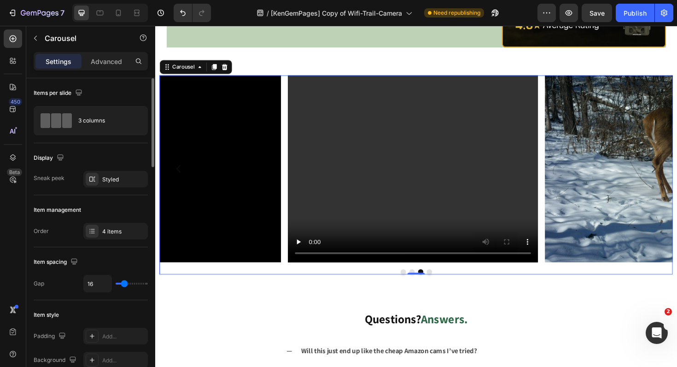
click at [677, 174] on icon "Carousel Next Arrow" at bounding box center [683, 177] width 11 height 11
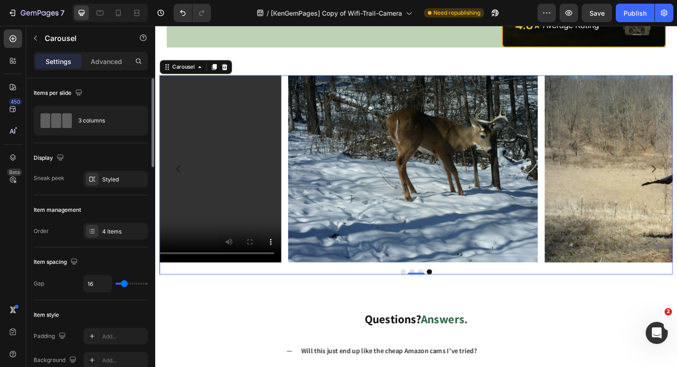
click at [677, 174] on icon "Carousel Next Arrow" at bounding box center [683, 177] width 11 height 11
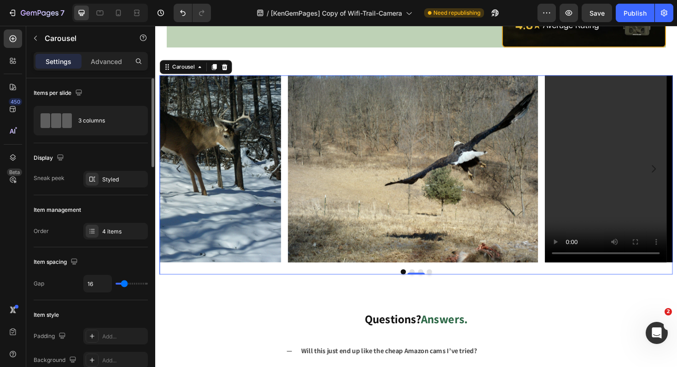
click at [677, 174] on icon "Carousel Next Arrow" at bounding box center [683, 177] width 11 height 11
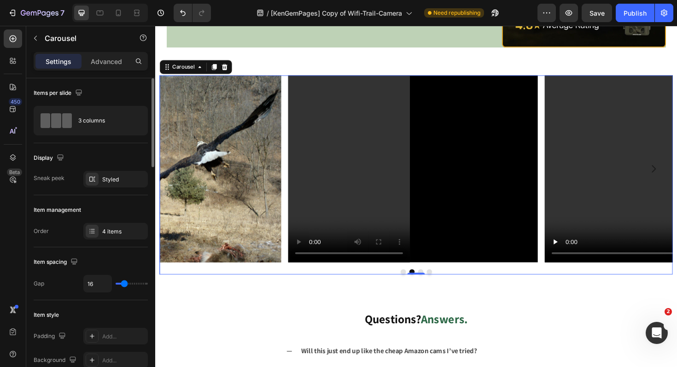
click at [677, 172] on icon "Carousel Next Arrow" at bounding box center [683, 177] width 11 height 11
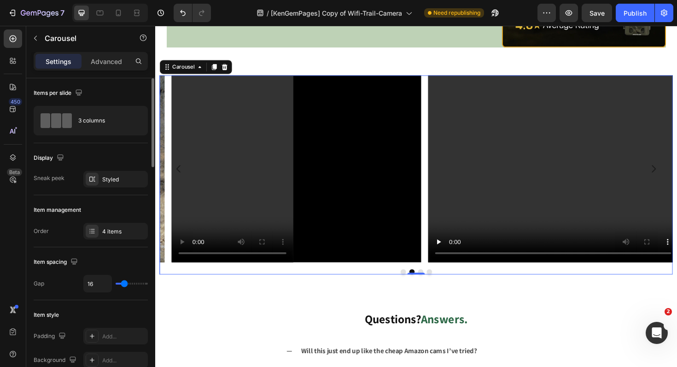
click at [677, 172] on icon "Carousel Next Arrow" at bounding box center [683, 177] width 11 height 11
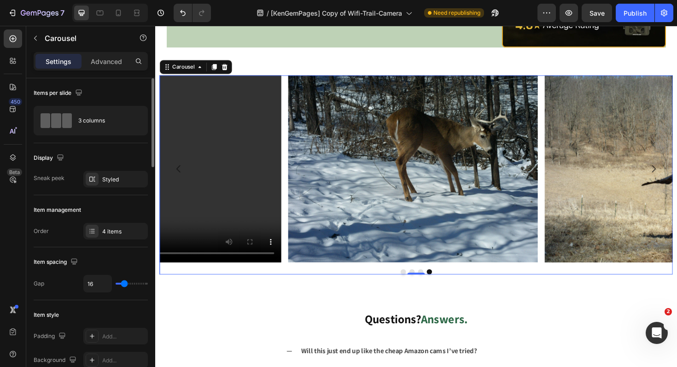
click at [677, 174] on icon "Carousel Next Arrow" at bounding box center [683, 177] width 11 height 11
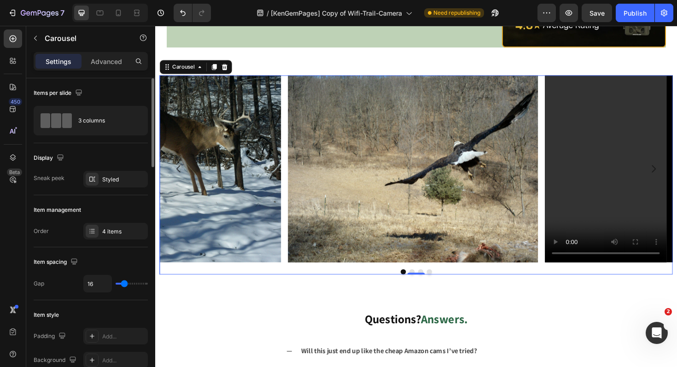
click at [677, 174] on icon "Carousel Next Arrow" at bounding box center [683, 177] width 11 height 11
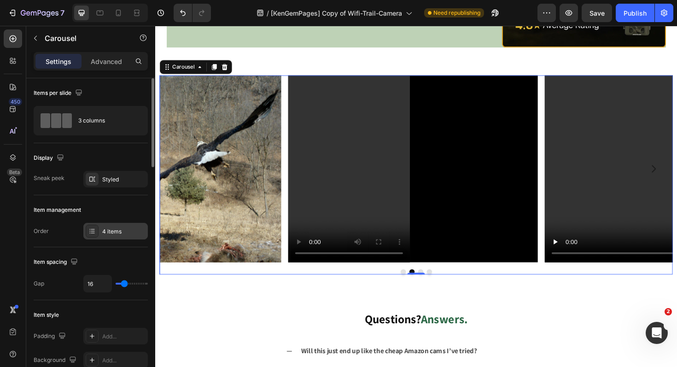
click at [115, 239] on div "4 items" at bounding box center [115, 231] width 64 height 17
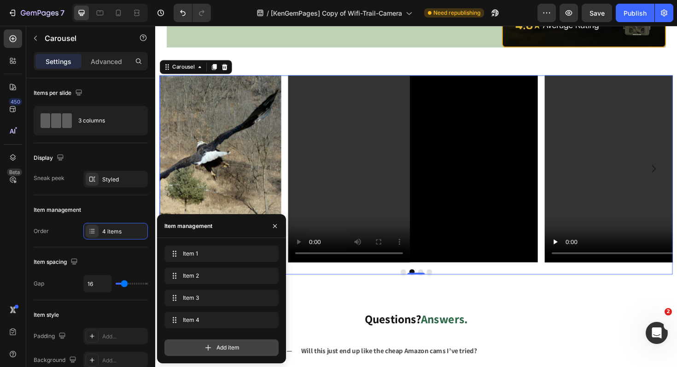
click at [244, 350] on div "Add item" at bounding box center [221, 347] width 114 height 17
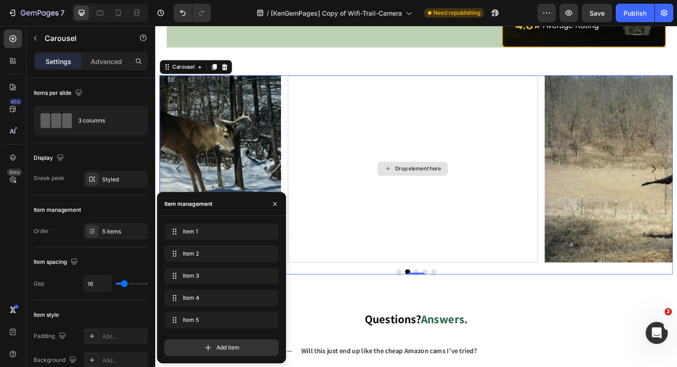
click at [483, 237] on div "Drop element here" at bounding box center [428, 177] width 265 height 199
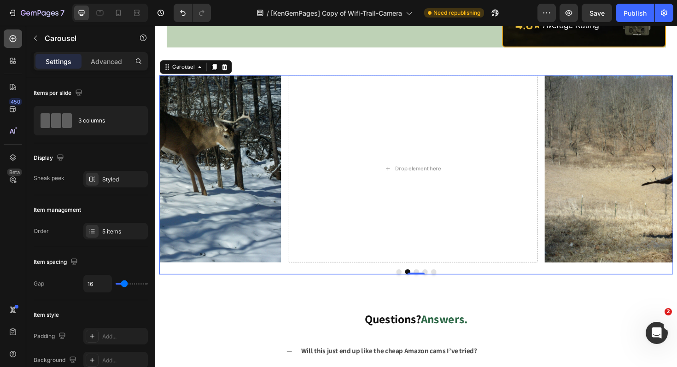
click at [12, 41] on icon at bounding box center [12, 38] width 9 height 9
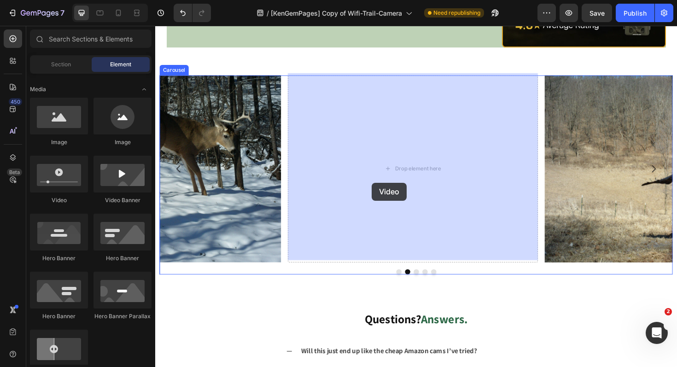
drag, startPoint x: 307, startPoint y: 207, endPoint x: 382, endPoint y: 189, distance: 77.2
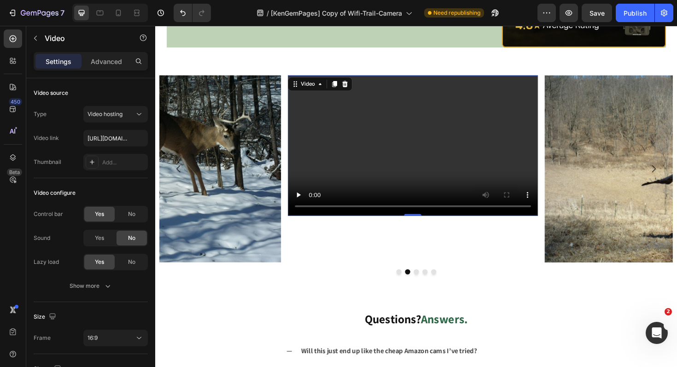
click at [399, 161] on video at bounding box center [428, 152] width 265 height 149
click at [117, 142] on input "https://cdn.shopify.com/videos/c/o/v/2cd3deb506b54b009063f7270ab5cf2e.mp4" at bounding box center [115, 138] width 64 height 17
paste input "e9af92560e1b4b208741efb15c77fd0c"
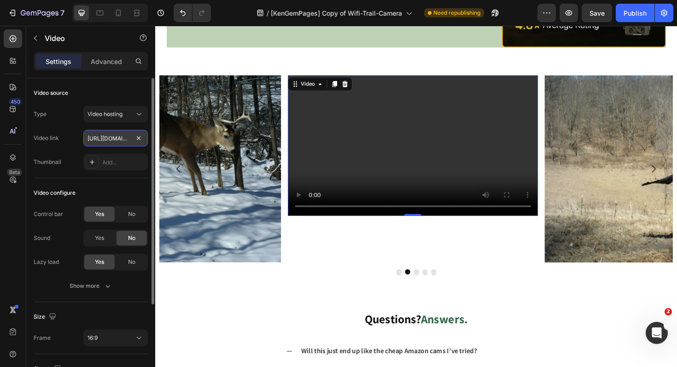
scroll to position [0, 169]
type input "https://cdn.shopify.com/videos/c/o/v/e9af92560e1b4b208741efb15c77fd0c.mp4"
click at [102, 240] on span "Yes" at bounding box center [99, 238] width 9 height 8
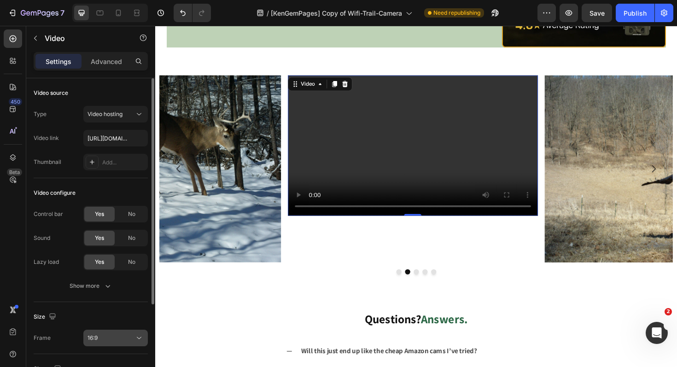
click at [101, 343] on button "16:9" at bounding box center [115, 338] width 64 height 17
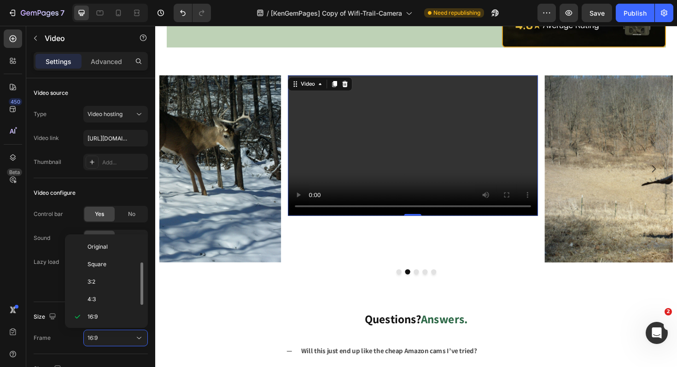
scroll to position [17, 0]
click at [103, 281] on p "4:3" at bounding box center [112, 283] width 49 height 8
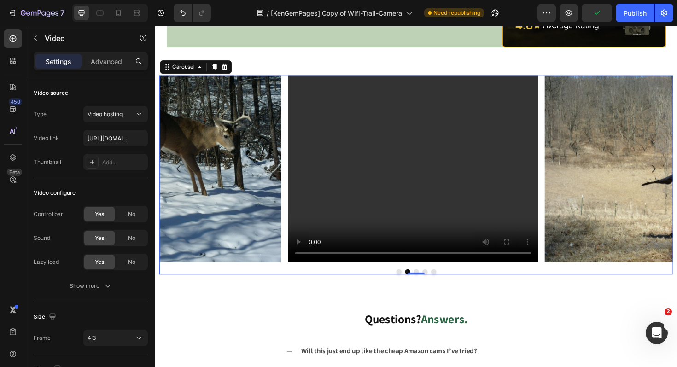
click at [677, 174] on icon "Carousel Next Arrow" at bounding box center [683, 177] width 11 height 11
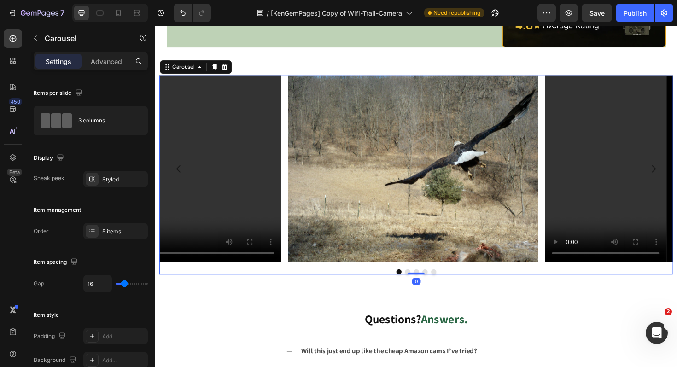
click at [677, 174] on icon "Carousel Next Arrow" at bounding box center [683, 177] width 11 height 11
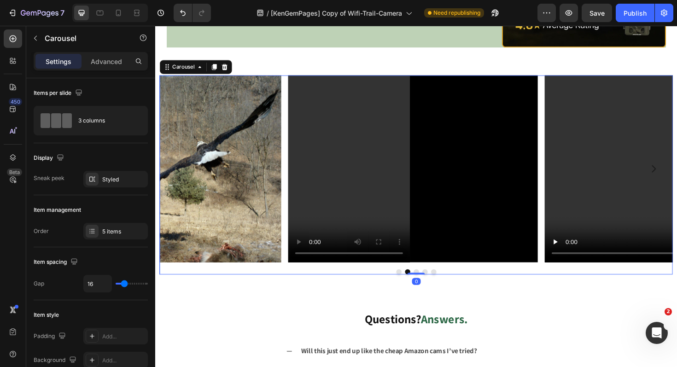
click at [677, 174] on icon "Carousel Next Arrow" at bounding box center [683, 177] width 11 height 11
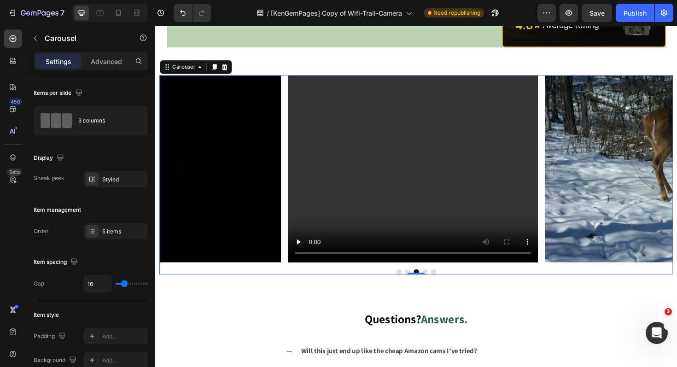
click at [677, 174] on icon "Carousel Next Arrow" at bounding box center [683, 177] width 11 height 11
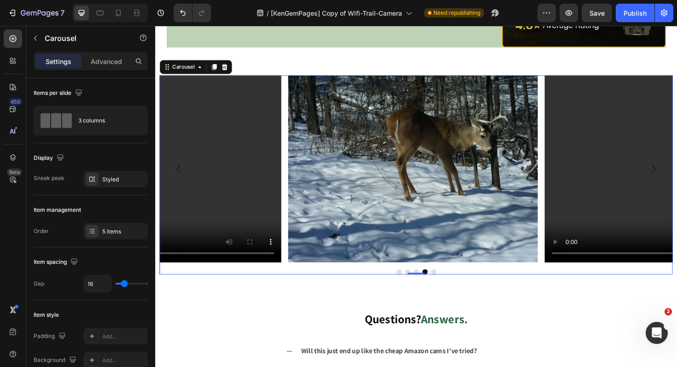
click at [677, 174] on icon "Carousel Next Arrow" at bounding box center [683, 177] width 11 height 11
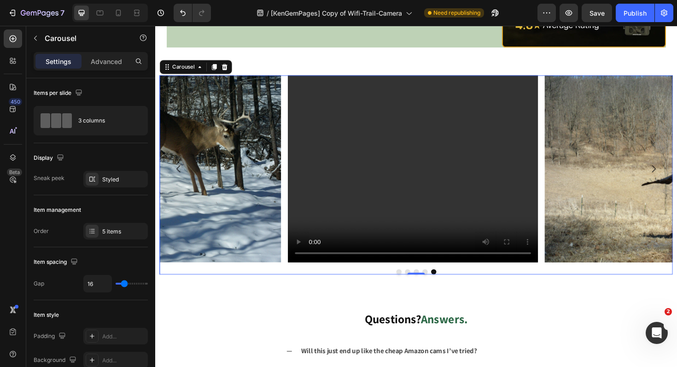
click at [677, 174] on icon "Carousel Next Arrow" at bounding box center [683, 177] width 11 height 11
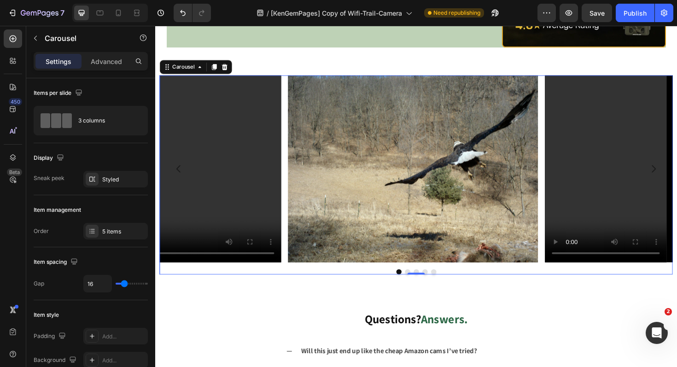
click at [677, 174] on icon "Carousel Next Arrow" at bounding box center [683, 177] width 11 height 11
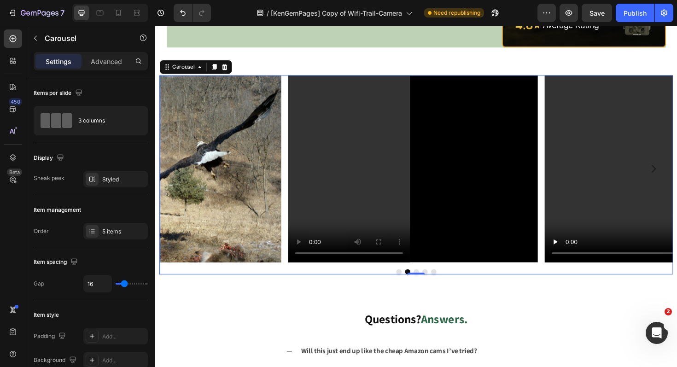
click at [677, 174] on icon "Carousel Next Arrow" at bounding box center [683, 177] width 11 height 11
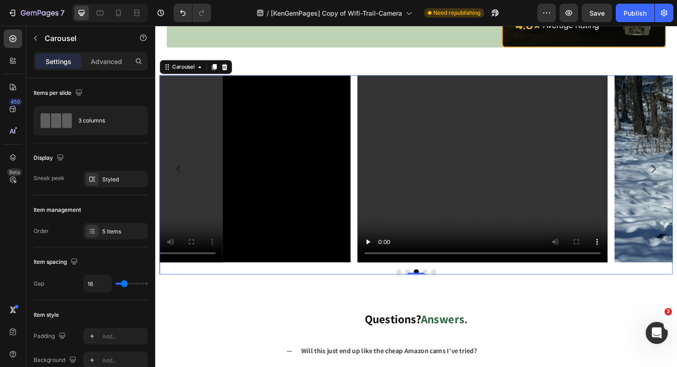
click at [677, 174] on icon "Carousel Next Arrow" at bounding box center [683, 177] width 11 height 11
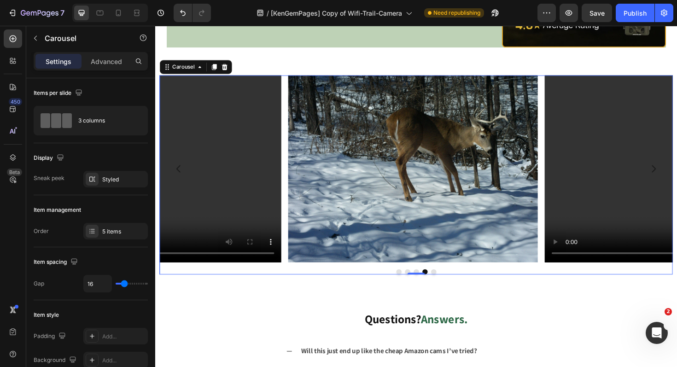
click at [677, 174] on icon "Carousel Next Arrow" at bounding box center [683, 177] width 11 height 11
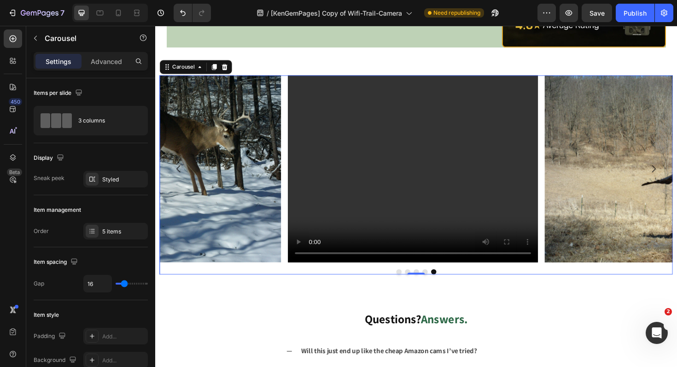
click at [677, 174] on icon "Carousel Next Arrow" at bounding box center [683, 177] width 11 height 11
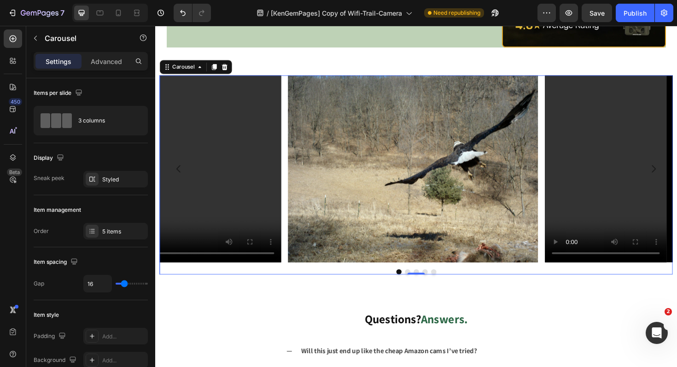
click at [677, 174] on icon "Carousel Next Arrow" at bounding box center [683, 177] width 11 height 11
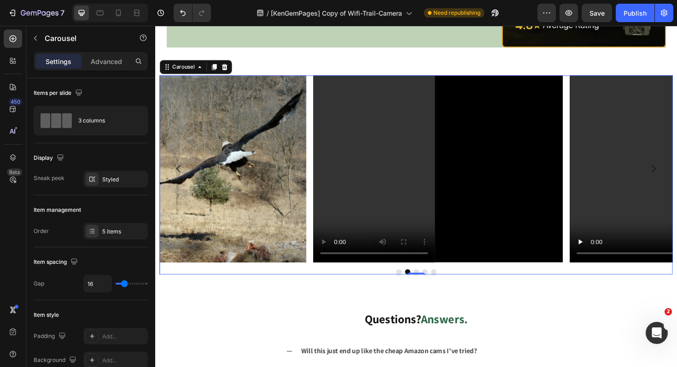
click at [677, 174] on icon "Carousel Next Arrow" at bounding box center [683, 177] width 11 height 11
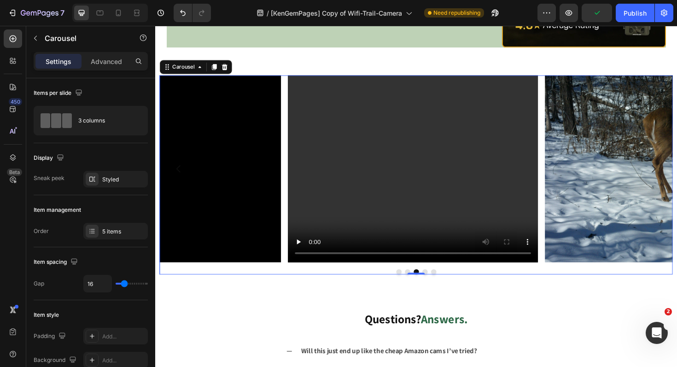
click at [677, 174] on icon "Carousel Next Arrow" at bounding box center [683, 177] width 11 height 11
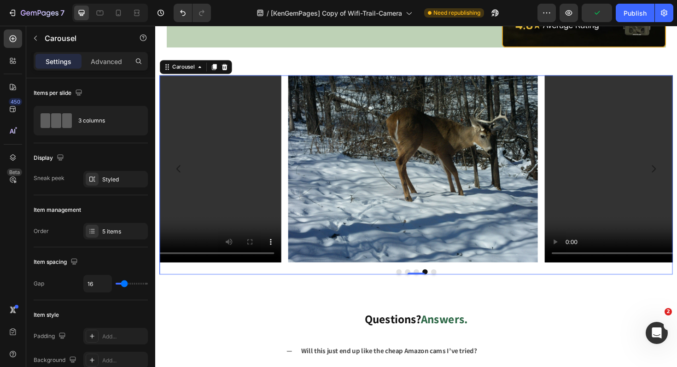
click at [677, 174] on icon "Carousel Next Arrow" at bounding box center [683, 177] width 11 height 11
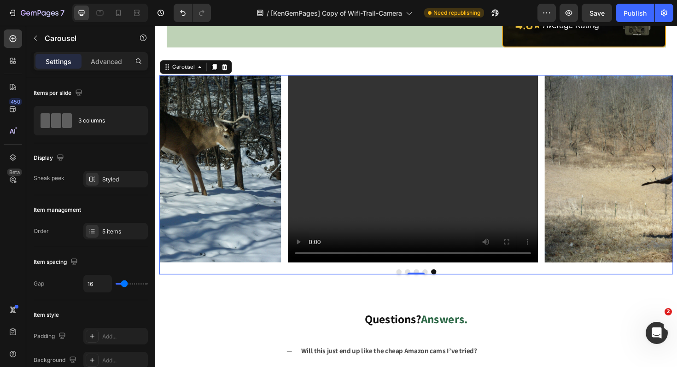
click at [677, 174] on icon "Carousel Next Arrow" at bounding box center [683, 177] width 11 height 11
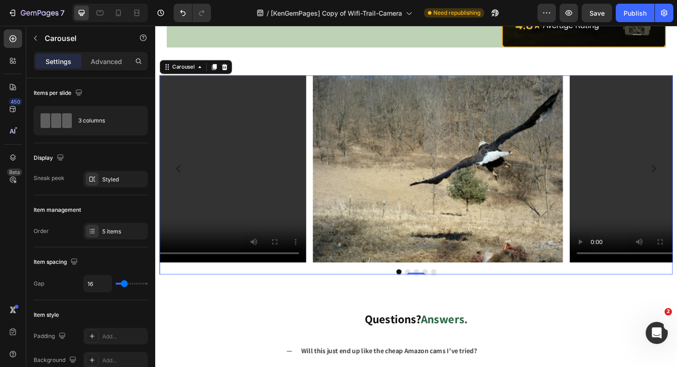
click at [677, 174] on icon "Carousel Next Arrow" at bounding box center [683, 177] width 11 height 11
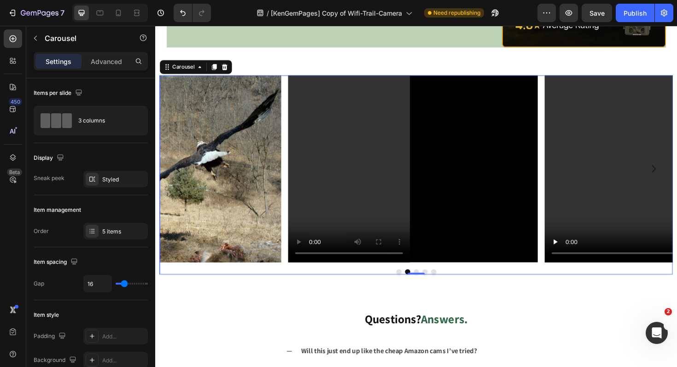
click at [677, 174] on icon "Carousel Next Arrow" at bounding box center [683, 177] width 11 height 11
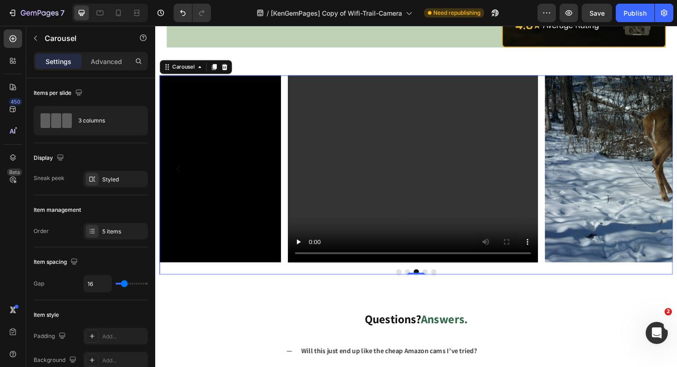
click at [677, 174] on icon "Carousel Next Arrow" at bounding box center [683, 177] width 11 height 11
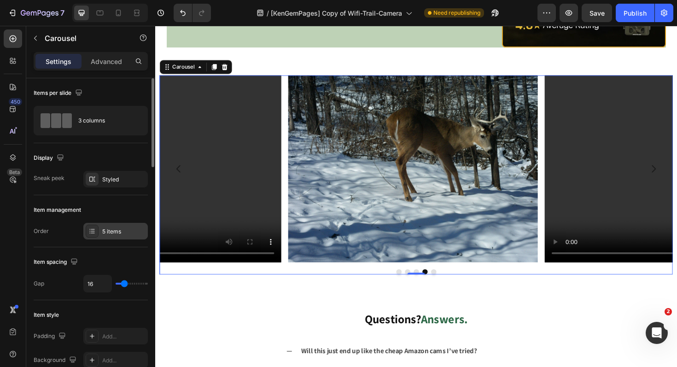
click at [89, 224] on div "5 items" at bounding box center [115, 231] width 64 height 17
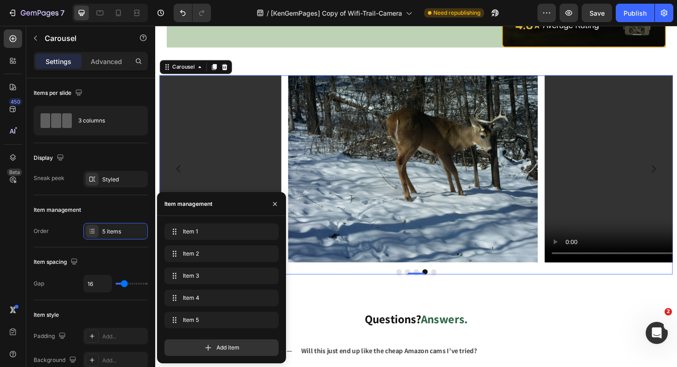
click at [203, 356] on div "Item 1 Item 1 Item 2 Item 2 Item 3 Item 3 Item 4 Item 4 Item 5 Item 5 Add item" at bounding box center [221, 289] width 129 height 147
click at [205, 349] on icon at bounding box center [208, 347] width 9 height 9
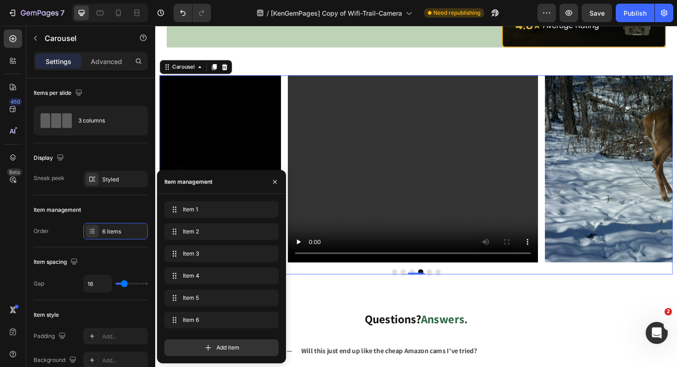
click at [677, 177] on icon "Carousel Next Arrow" at bounding box center [683, 177] width 11 height 11
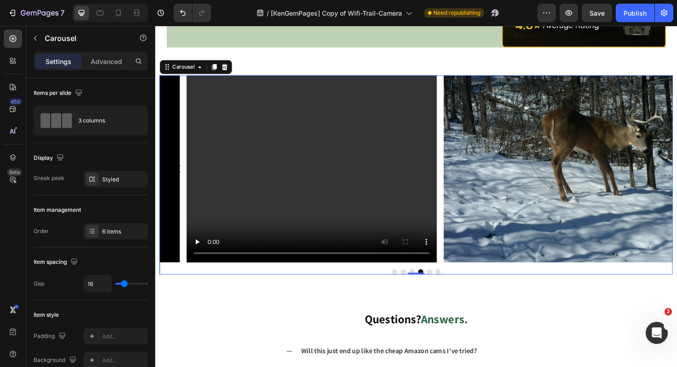
click at [677, 177] on icon "Carousel Next Arrow" at bounding box center [683, 177] width 11 height 11
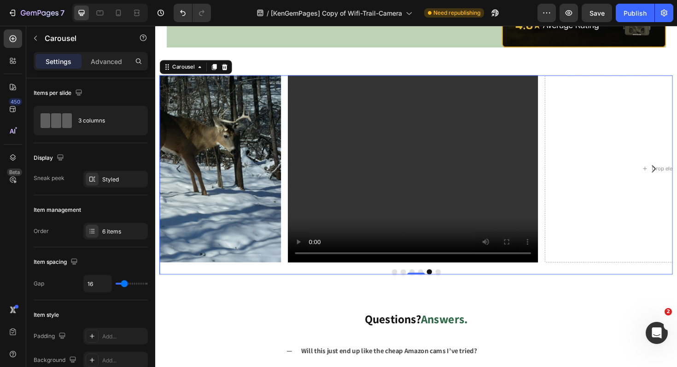
click at [677, 177] on icon "Carousel Next Arrow" at bounding box center [683, 177] width 11 height 11
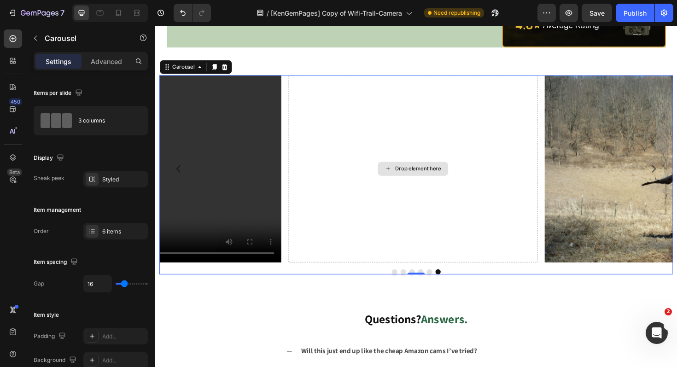
click at [398, 217] on div "Drop element here" at bounding box center [428, 177] width 265 height 199
click at [7, 38] on div at bounding box center [13, 38] width 18 height 18
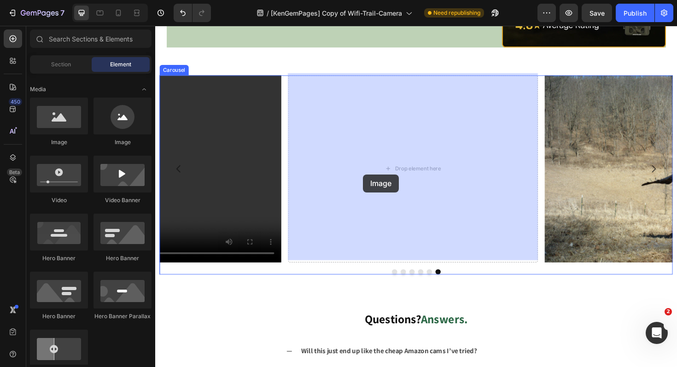
drag, startPoint x: 209, startPoint y: 156, endPoint x: 390, endPoint y: 179, distance: 182.0
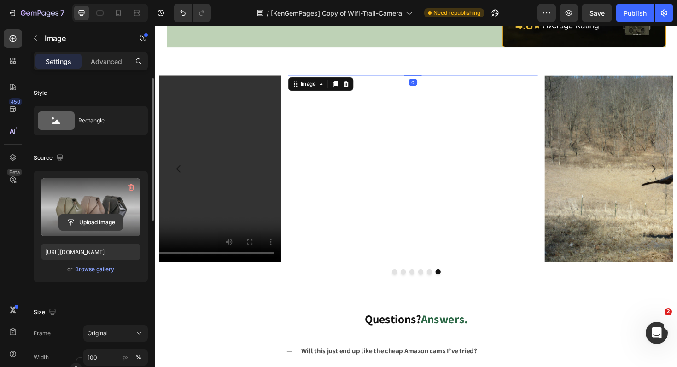
click at [102, 219] on input "file" at bounding box center [91, 223] width 64 height 16
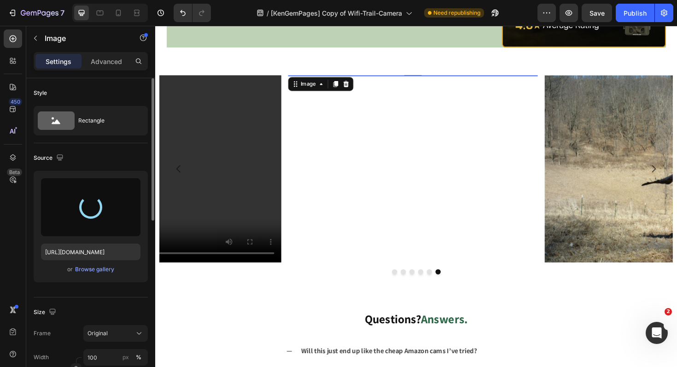
type input "https://cdn.shopify.com/s/files/1/0559/3507/4498/files/gempages_491335388313420…"
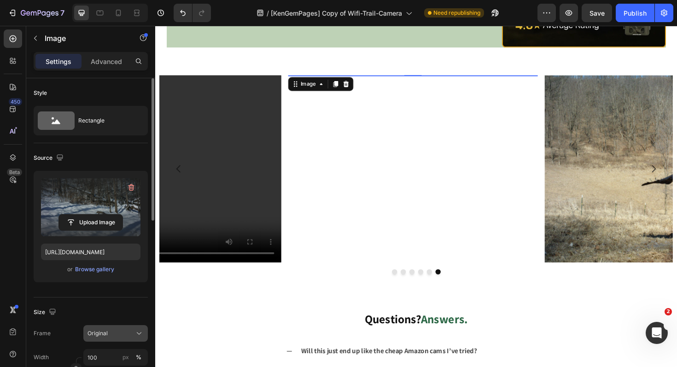
click at [119, 333] on div "Original" at bounding box center [110, 333] width 45 height 8
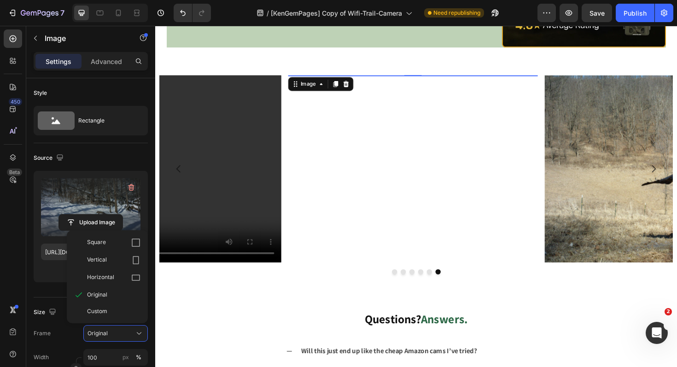
click at [119, 270] on div "Horizontal" at bounding box center [107, 278] width 74 height 18
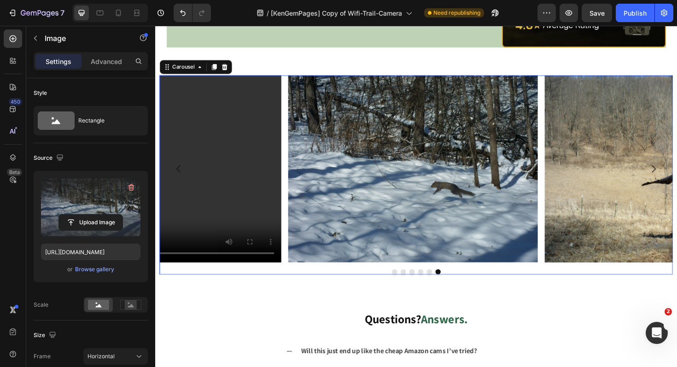
click at [677, 177] on icon "Carousel Next Arrow" at bounding box center [683, 178] width 4 height 8
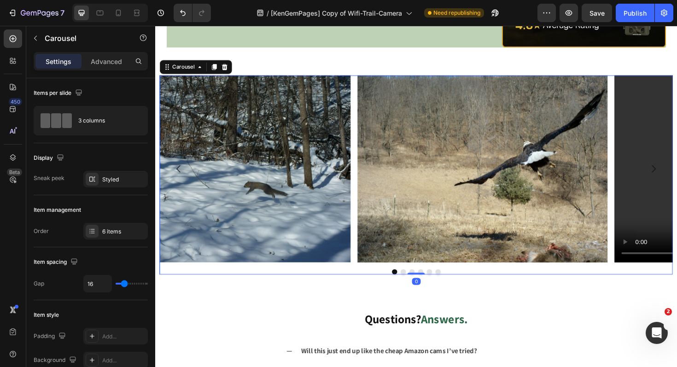
click at [677, 177] on icon "Carousel Next Arrow" at bounding box center [683, 178] width 4 height 8
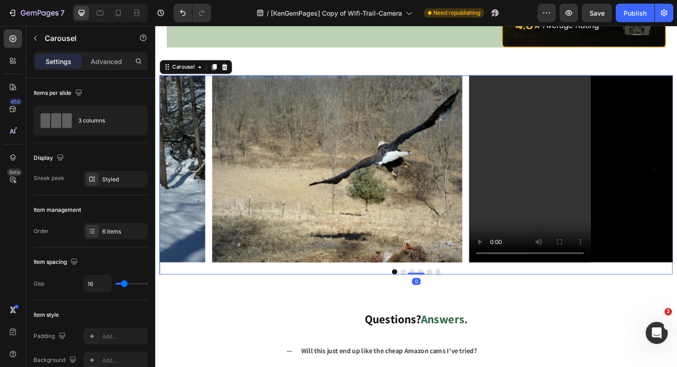
click at [677, 177] on icon "Carousel Next Arrow" at bounding box center [683, 178] width 4 height 8
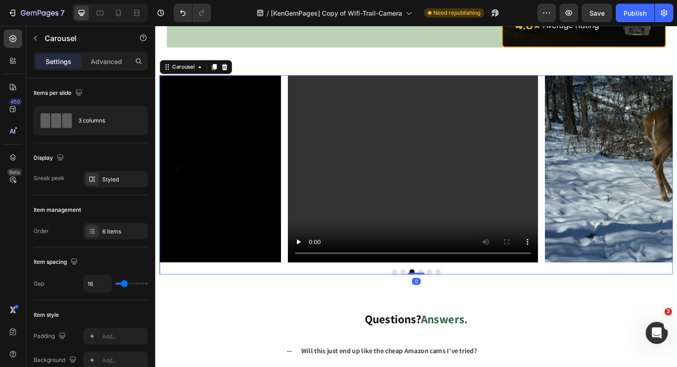
click at [677, 177] on icon "Carousel Next Arrow" at bounding box center [683, 178] width 4 height 8
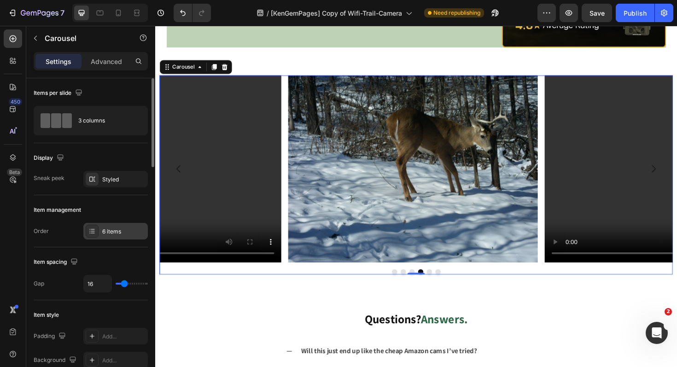
click at [110, 229] on div "6 items" at bounding box center [123, 232] width 43 height 8
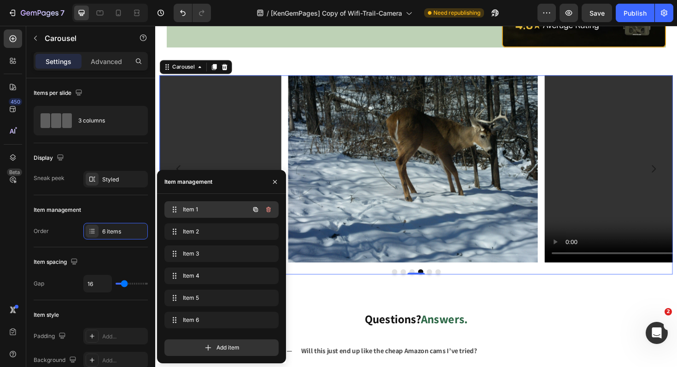
click at [193, 210] on span "Item 1" at bounding box center [209, 209] width 52 height 8
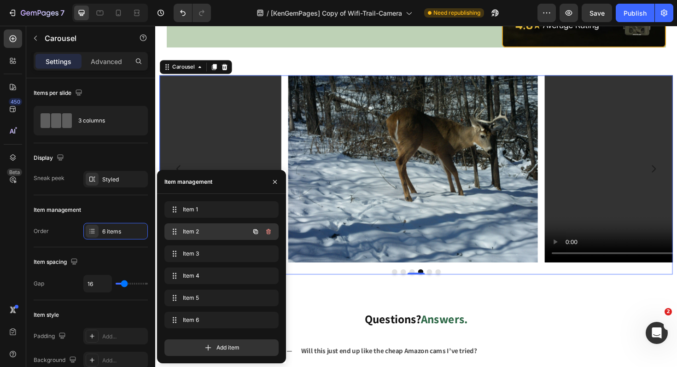
click at [201, 227] on div "Item 2 Item 2" at bounding box center [208, 231] width 81 height 13
click at [271, 183] on icon "button" at bounding box center [274, 181] width 7 height 7
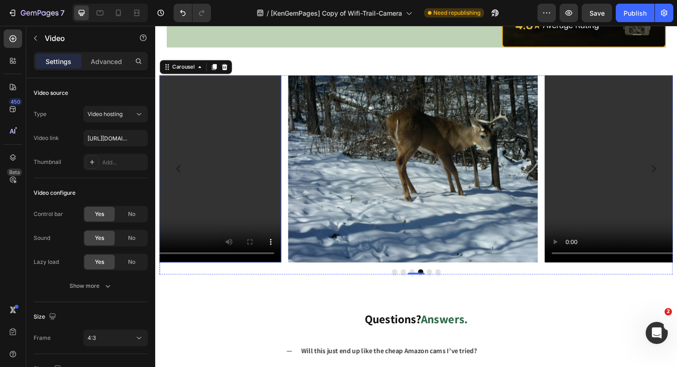
click at [222, 125] on video at bounding box center [156, 177] width 265 height 199
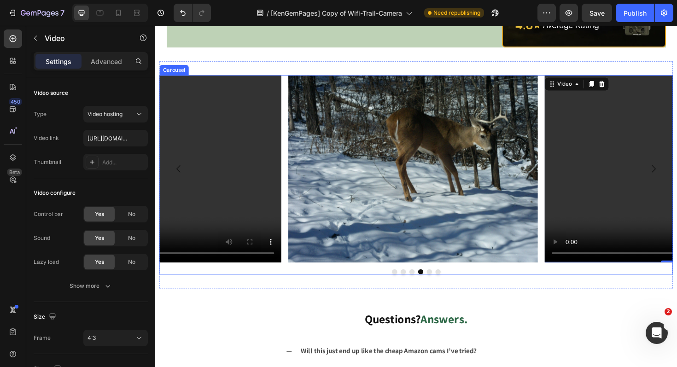
click at [677, 178] on button "Carousel Next Arrow" at bounding box center [683, 177] width 26 height 26
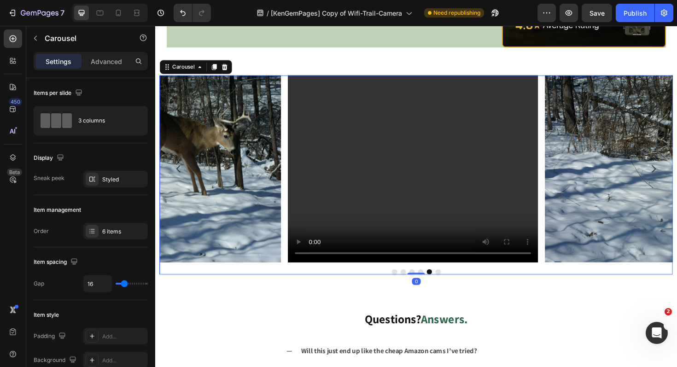
click at [677, 177] on icon "Carousel Next Arrow" at bounding box center [683, 177] width 11 height 11
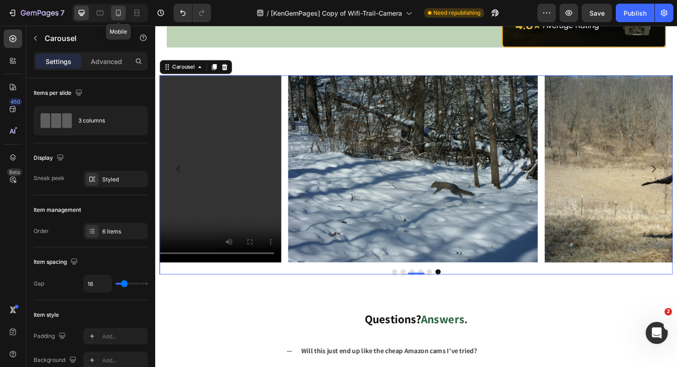
click at [119, 12] on icon at bounding box center [118, 12] width 9 height 9
type input "100%"
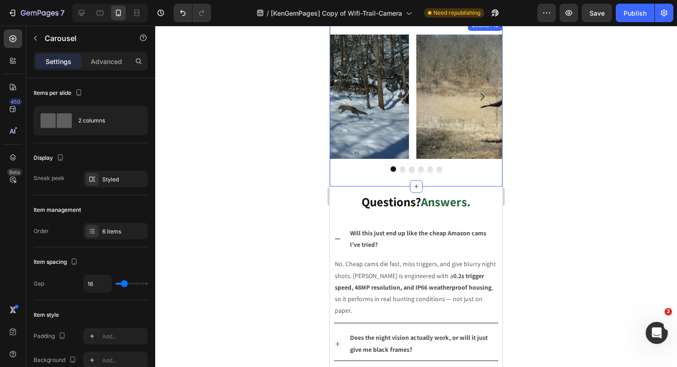
scroll to position [1709, 0]
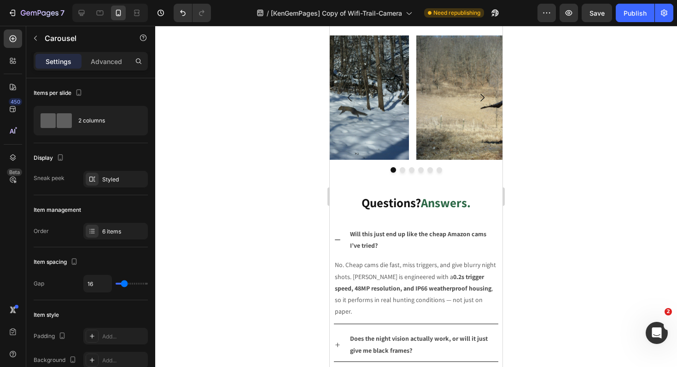
click at [478, 103] on icon "Carousel Next Arrow" at bounding box center [482, 97] width 11 height 11
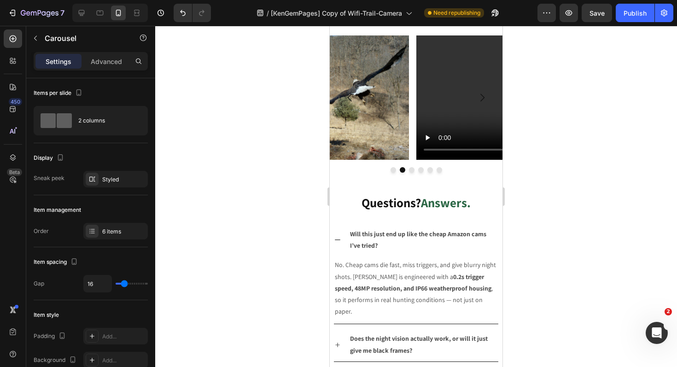
click at [478, 103] on icon "Carousel Next Arrow" at bounding box center [482, 97] width 11 height 11
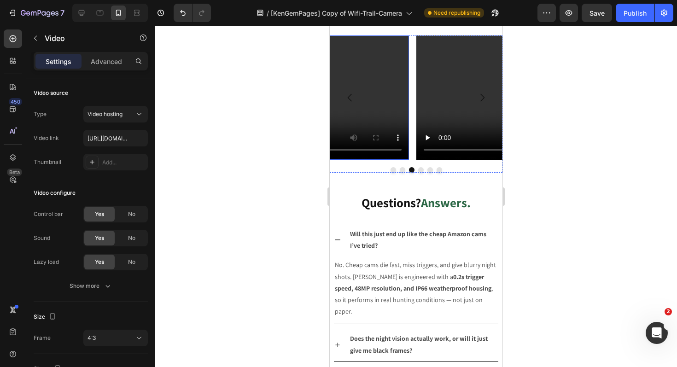
click at [373, 120] on video at bounding box center [326, 97] width 166 height 124
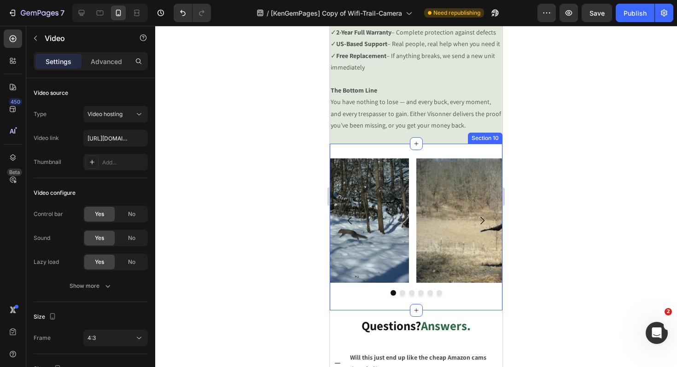
scroll to position [1545, 0]
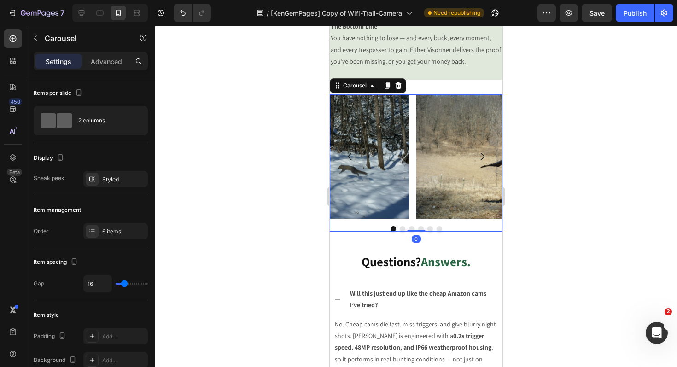
click at [477, 162] on icon "Carousel Next Arrow" at bounding box center [482, 156] width 11 height 11
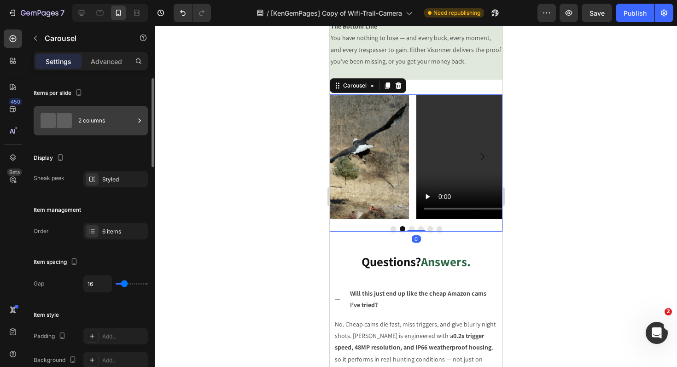
click at [86, 125] on div "2 columns" at bounding box center [106, 120] width 56 height 21
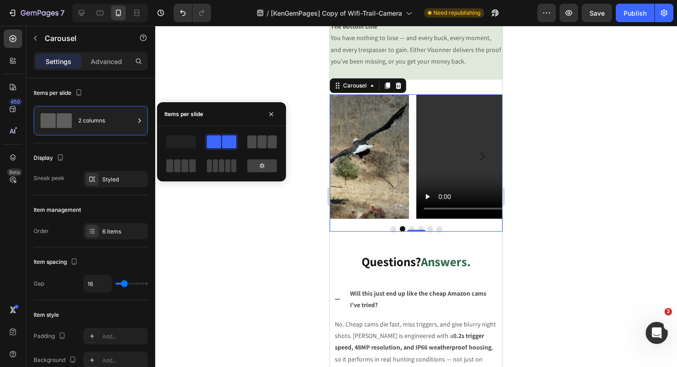
click at [266, 142] on span at bounding box center [261, 141] width 9 height 13
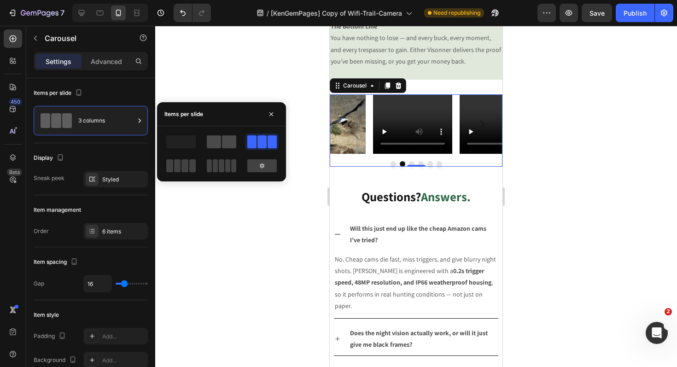
click at [215, 146] on span at bounding box center [214, 141] width 14 height 13
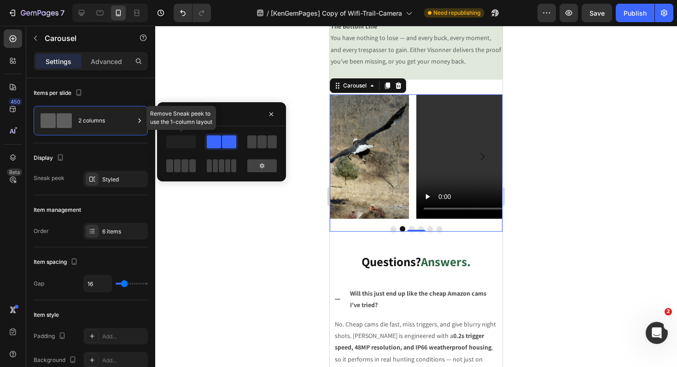
click at [181, 140] on span at bounding box center [180, 141] width 29 height 13
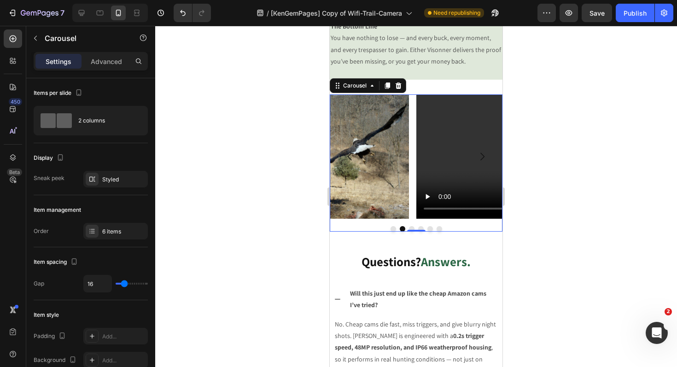
click at [237, 76] on div at bounding box center [416, 196] width 522 height 341
click at [477, 162] on icon "Carousel Next Arrow" at bounding box center [482, 156] width 11 height 11
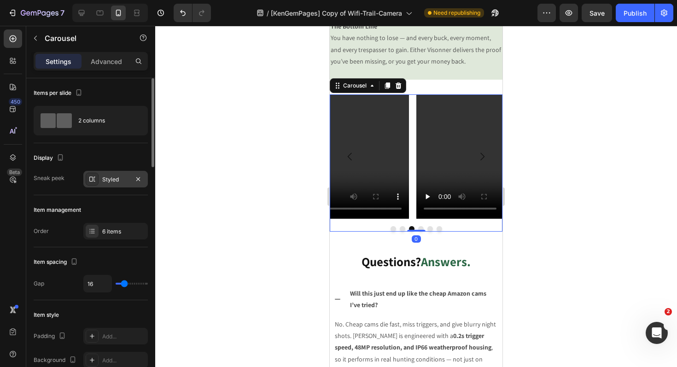
click at [106, 182] on div "Styled" at bounding box center [115, 179] width 27 height 8
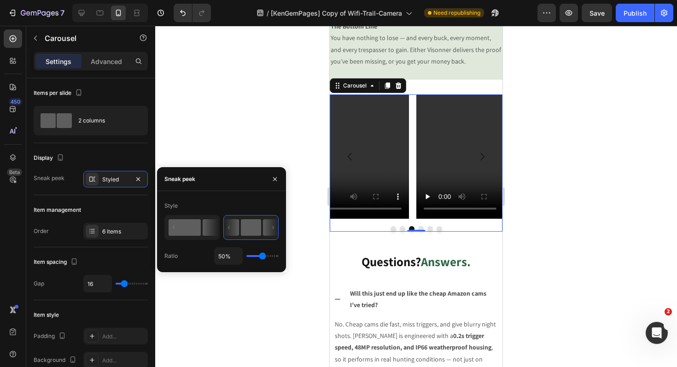
click at [205, 231] on icon at bounding box center [211, 227] width 16 height 17
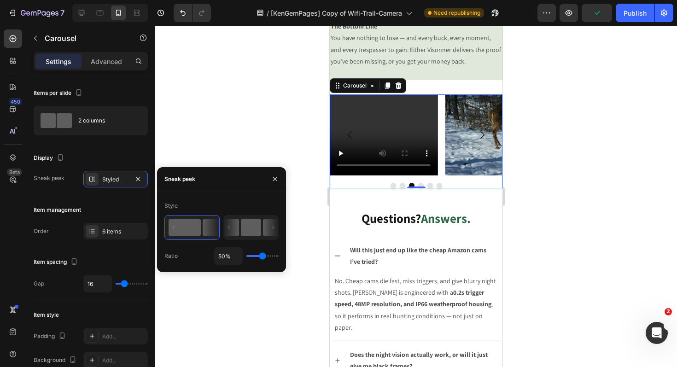
click at [239, 231] on icon at bounding box center [231, 227] width 15 height 17
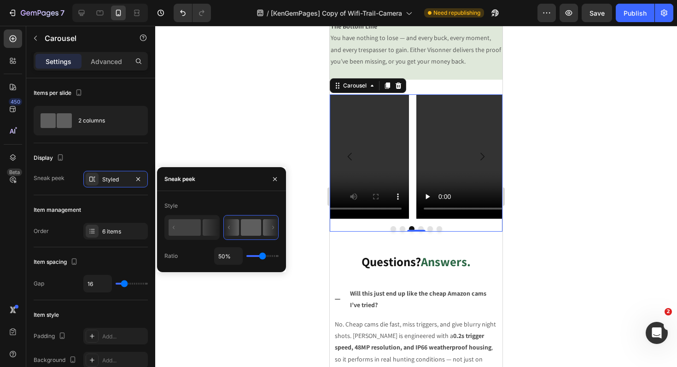
type input "21%"
type input "21"
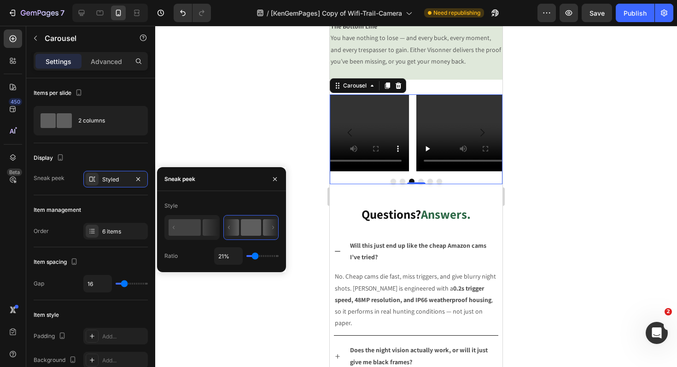
type input "20%"
type input "20"
type input "19%"
type input "19"
type input "17%"
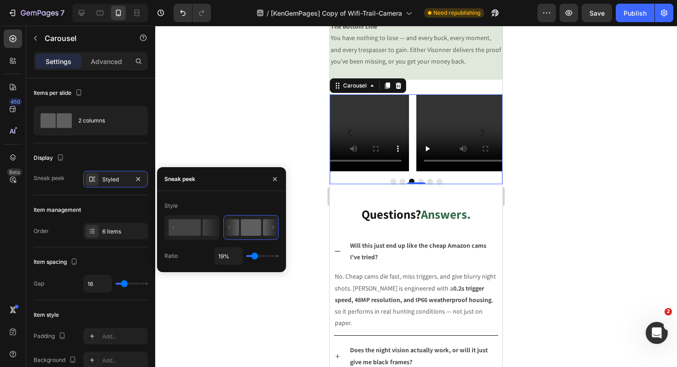
type input "17"
type input "16%"
type input "16"
type input "15%"
type input "15"
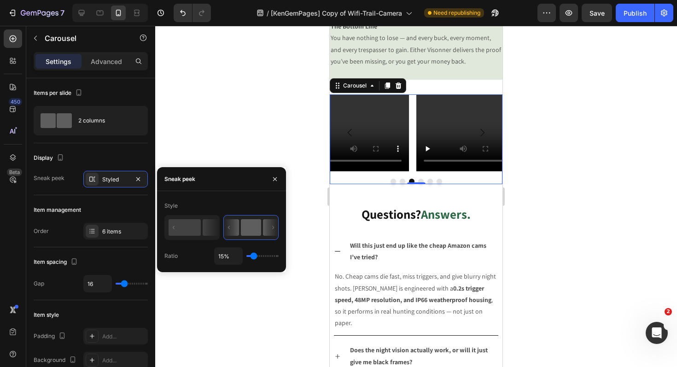
type input "14%"
type input "14"
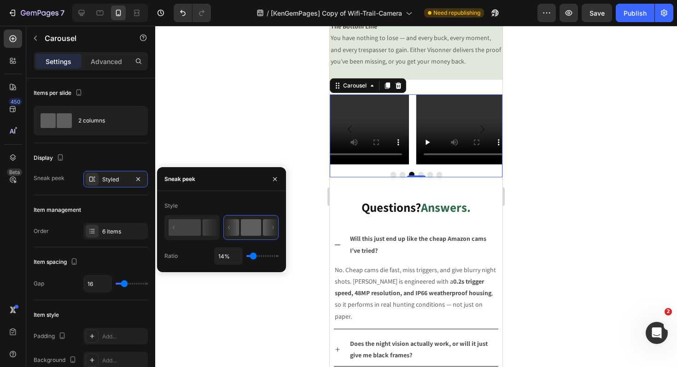
type input "29%"
type input "29"
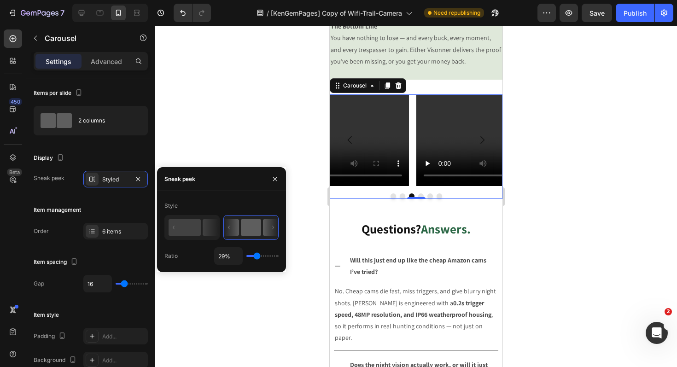
type input "33%"
type input "33"
type input "36%"
type input "36"
type input "37%"
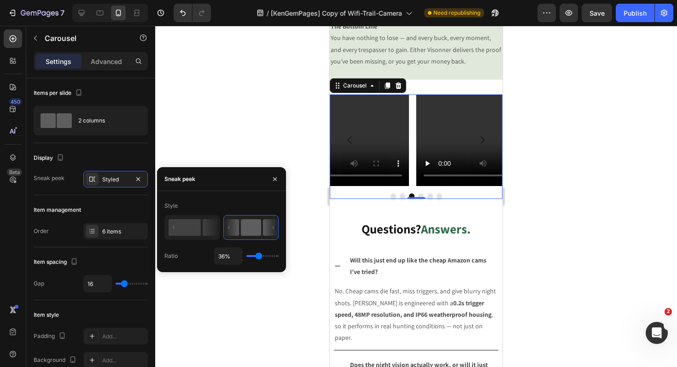
type input "37"
type input "38%"
type input "38"
type input "39%"
type input "39"
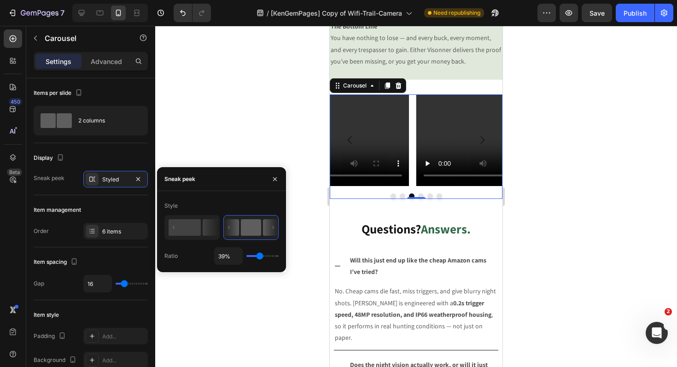
type input "40%"
type input "40"
type input "41%"
type input "41"
type input "42%"
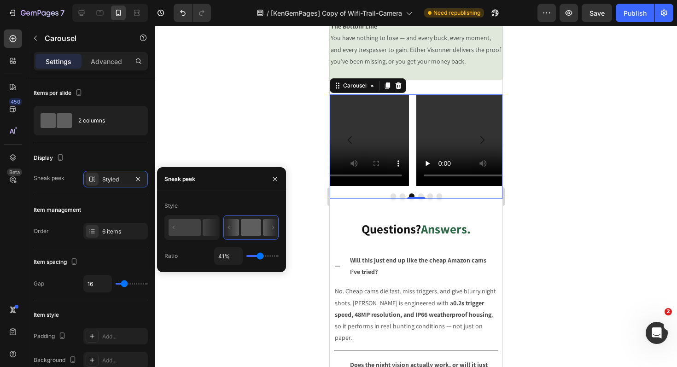
type input "42"
type input "43%"
type input "43"
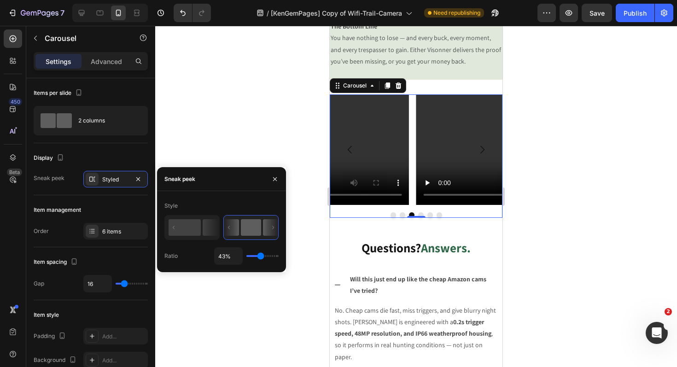
type input "44%"
type input "44"
type input "46%"
type input "46"
type input "48%"
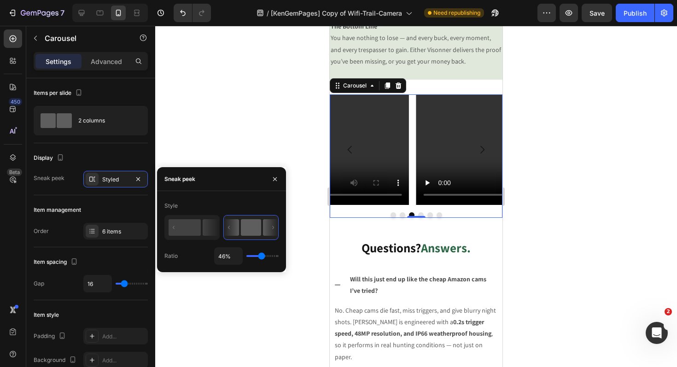
type input "48"
type input "50%"
type input "50"
type input "52%"
type input "52"
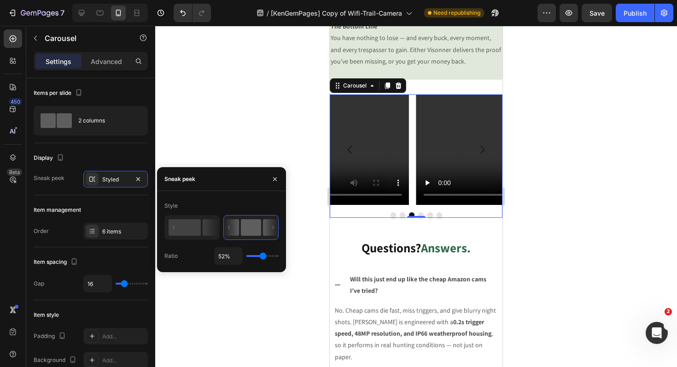
type input "53%"
type input "53"
type input "54%"
type input "54"
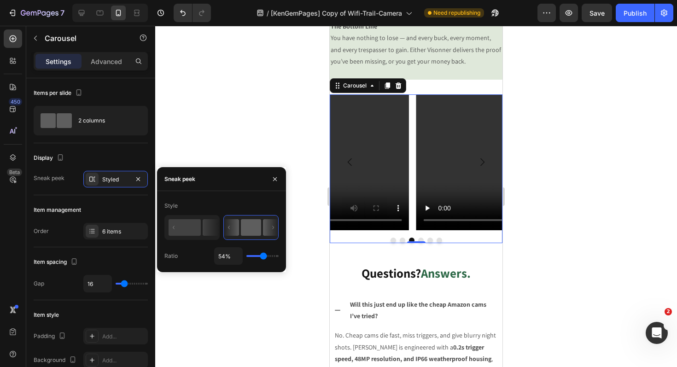
type input "37%"
type input "37"
type input "36%"
type input "36"
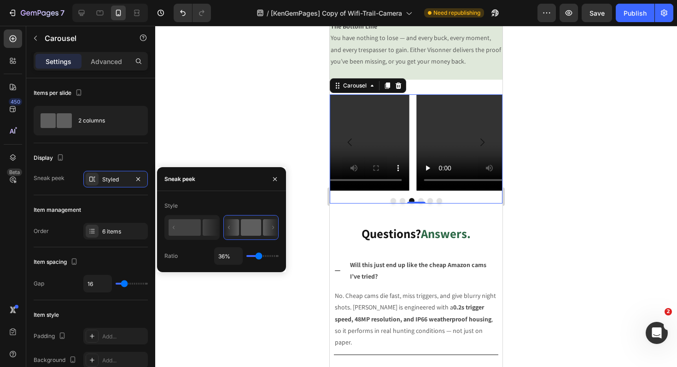
type input "39%"
type input "39"
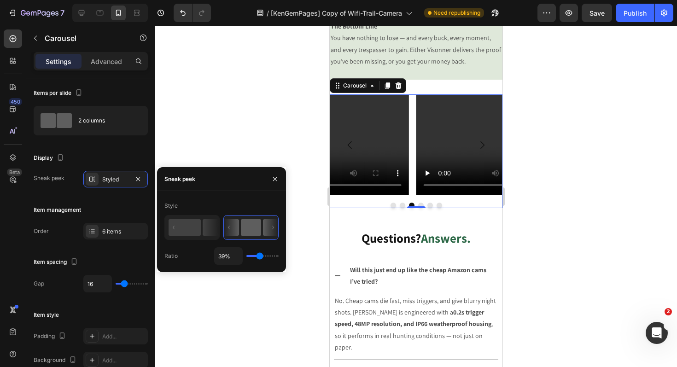
type input "40%"
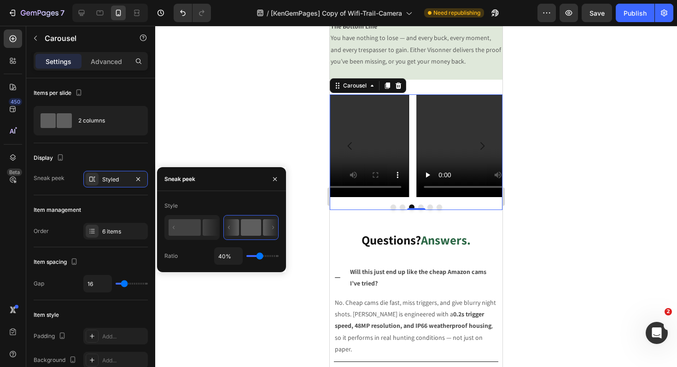
drag, startPoint x: 255, startPoint y: 257, endPoint x: 194, endPoint y: 277, distance: 64.1
type input "39"
click at [259, 257] on input "range" at bounding box center [262, 256] width 32 height 2
type input "39%"
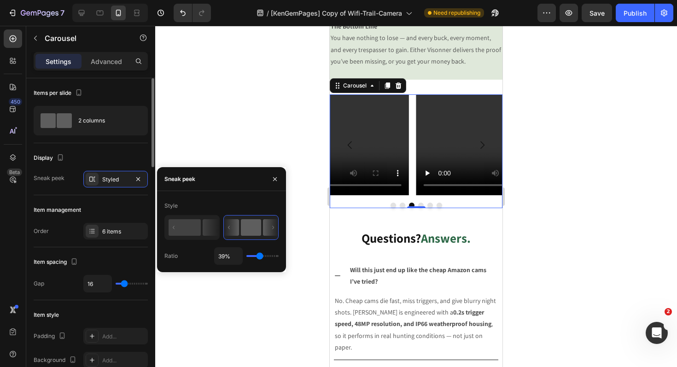
type input "23"
type input "22"
type input "21"
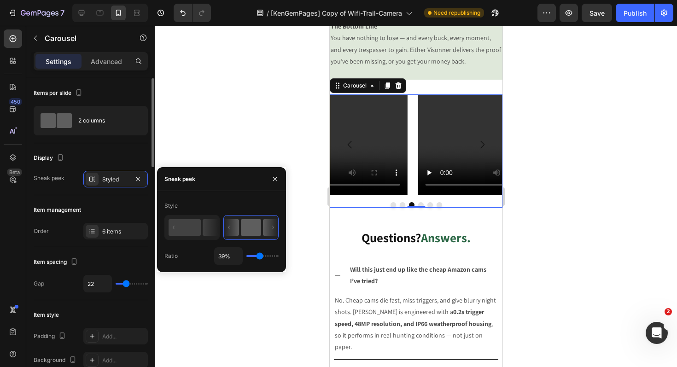
type input "21"
type input "20"
type input "19"
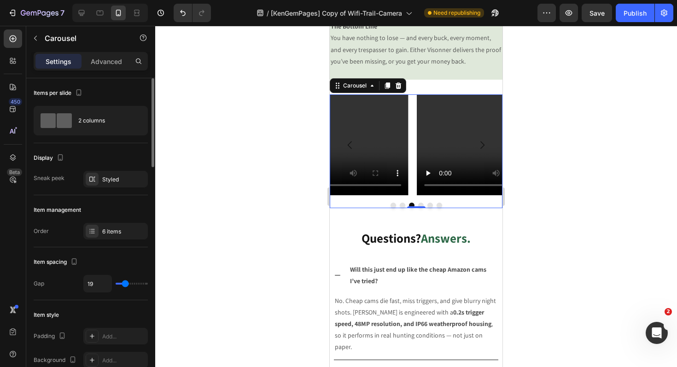
type input "12"
type input "6"
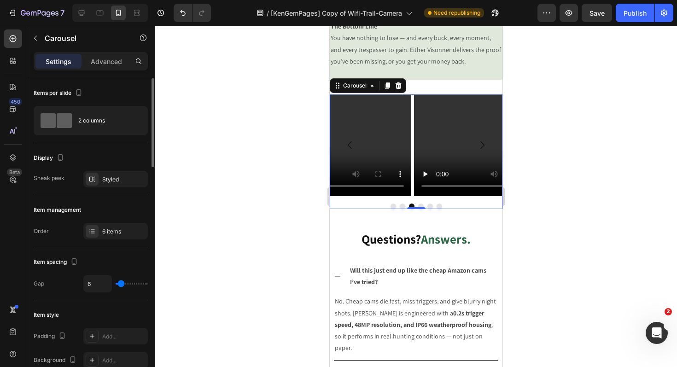
type input "5"
type input "4"
type input "3"
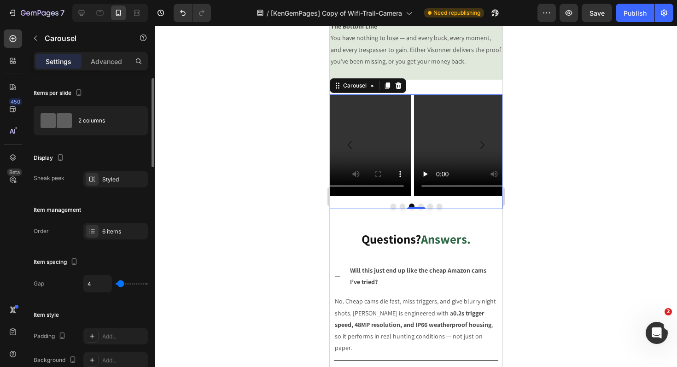
type input "3"
type input "2"
type input "0"
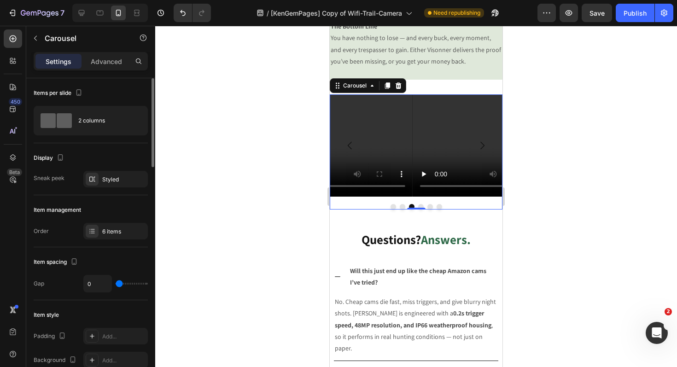
type input "1"
type input "2"
type input "3"
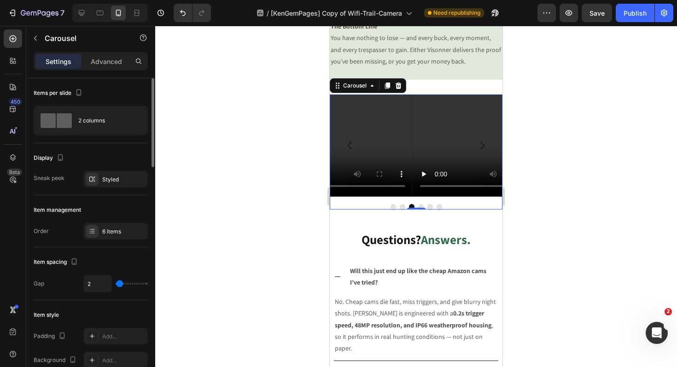
type input "3"
type input "4"
type input "5"
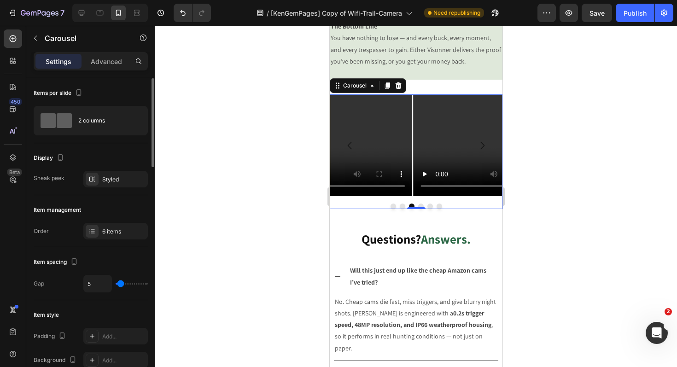
type input "6"
type input "7"
type input "8"
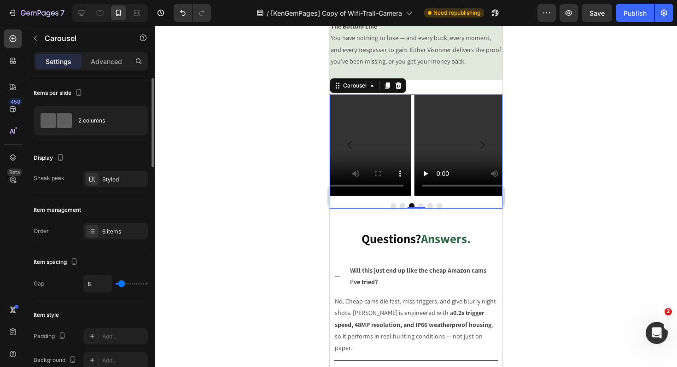
drag, startPoint x: 128, startPoint y: 282, endPoint x: 122, endPoint y: 285, distance: 6.6
type input "8"
click at [122, 285] on input "range" at bounding box center [132, 284] width 32 height 2
click at [96, 176] on div at bounding box center [92, 179] width 13 height 13
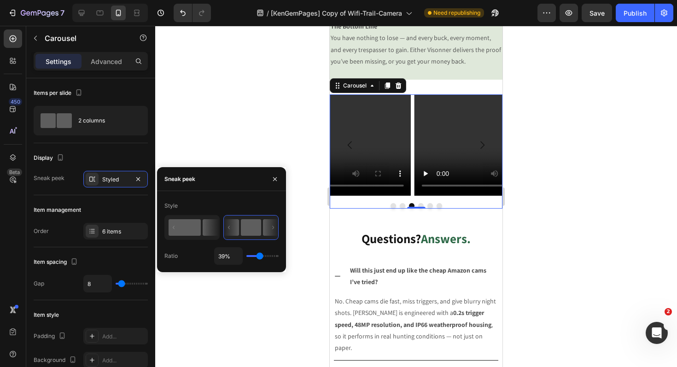
click at [197, 233] on rect at bounding box center [185, 227] width 32 height 17
type input "50%"
type input "50"
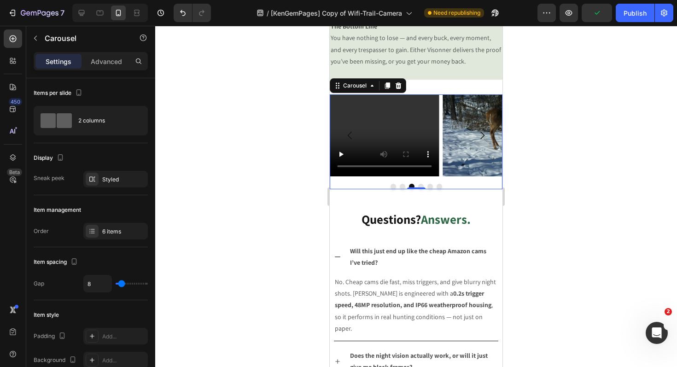
click at [477, 141] on icon "Carousel Next Arrow" at bounding box center [482, 135] width 11 height 11
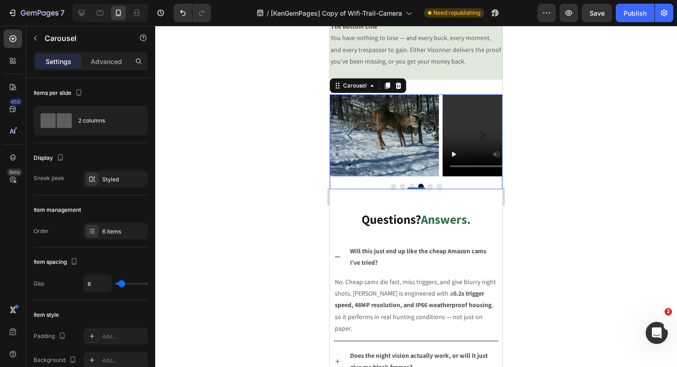
click at [477, 141] on icon "Carousel Next Arrow" at bounding box center [482, 135] width 11 height 11
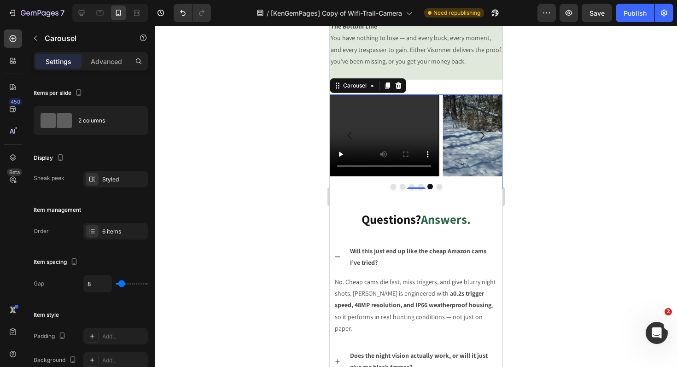
click at [477, 141] on icon "Carousel Next Arrow" at bounding box center [482, 135] width 11 height 11
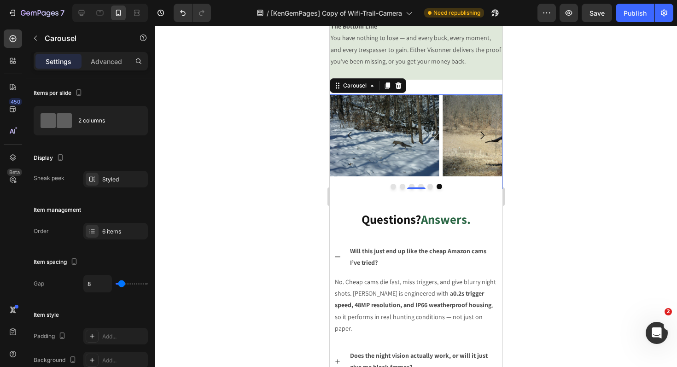
click at [477, 141] on icon "Carousel Next Arrow" at bounding box center [482, 135] width 11 height 11
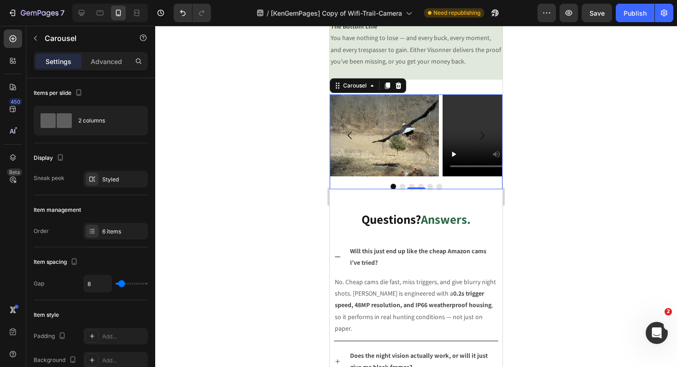
click at [477, 141] on icon "Carousel Next Arrow" at bounding box center [482, 135] width 11 height 11
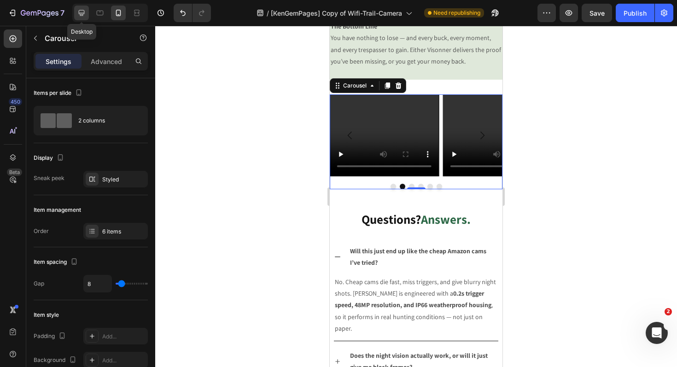
click at [81, 14] on icon at bounding box center [82, 13] width 6 height 6
type input "16"
type input "1200"
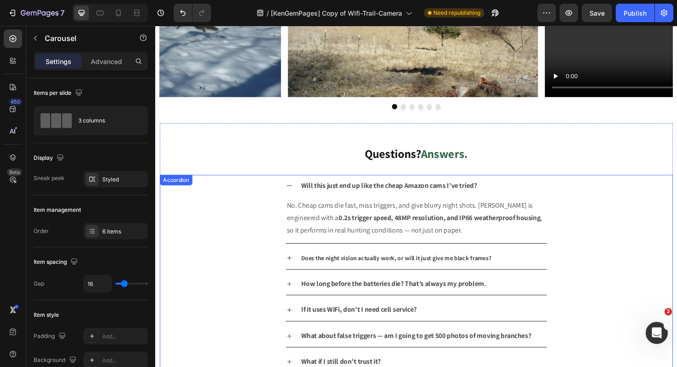
scroll to position [882, 0]
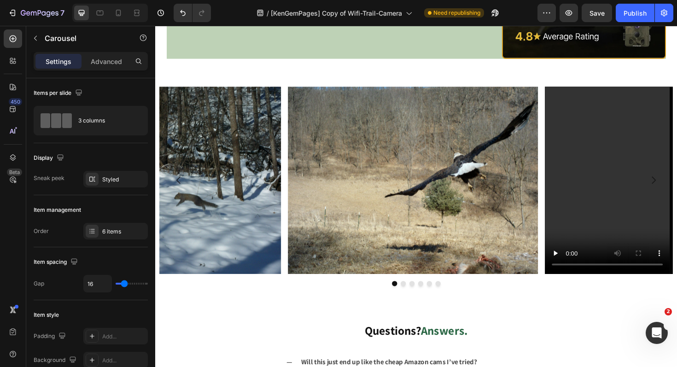
click at [677, 184] on icon "Carousel Next Arrow" at bounding box center [683, 189] width 11 height 11
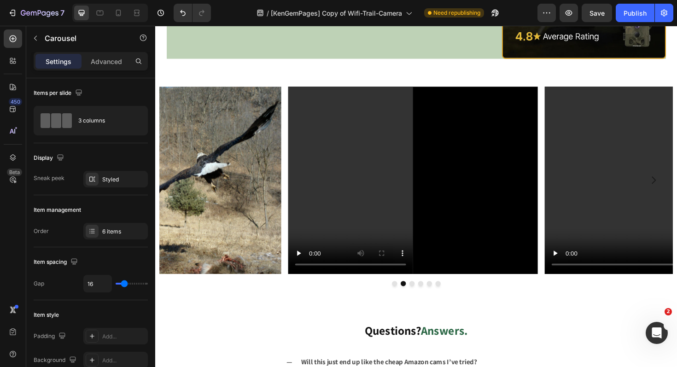
click at [677, 187] on icon "Carousel Next Arrow" at bounding box center [683, 189] width 11 height 11
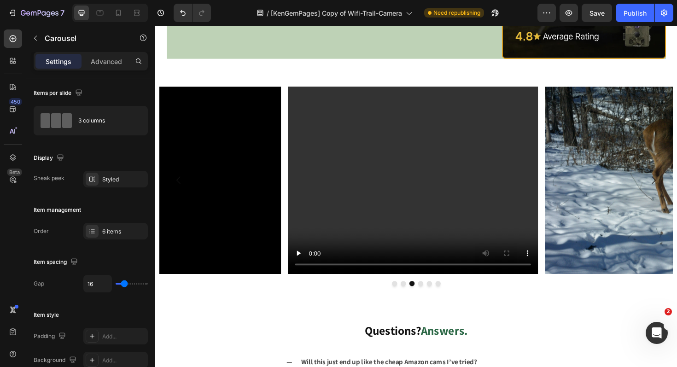
click at [677, 186] on button "Carousel Next Arrow" at bounding box center [683, 189] width 26 height 26
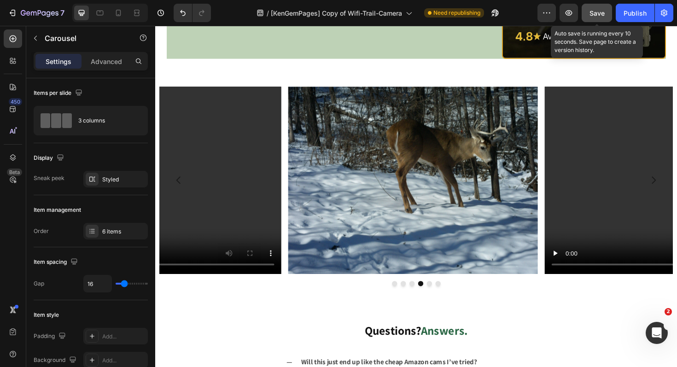
click at [597, 11] on span "Save" at bounding box center [597, 13] width 15 height 8
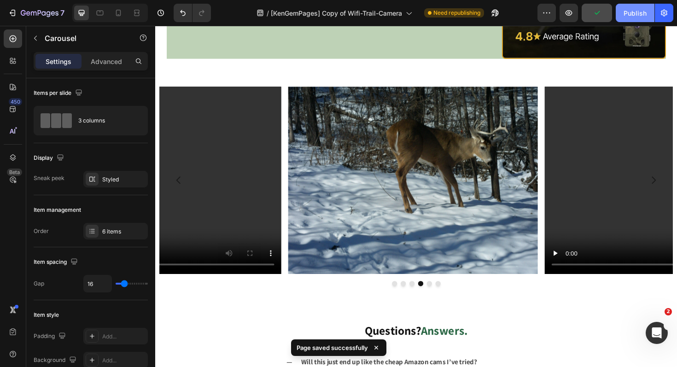
click at [637, 18] on div "Publish" at bounding box center [635, 13] width 23 height 10
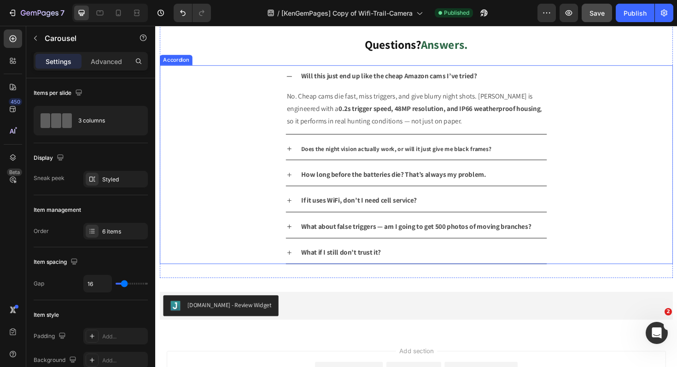
scroll to position [2301, 0]
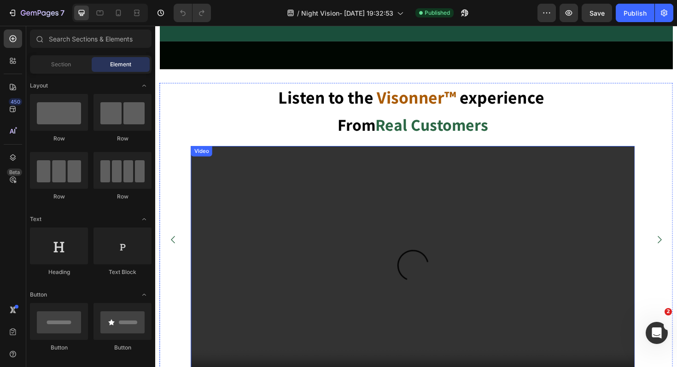
scroll to position [472, 0]
